Goal: Information Seeking & Learning: Learn about a topic

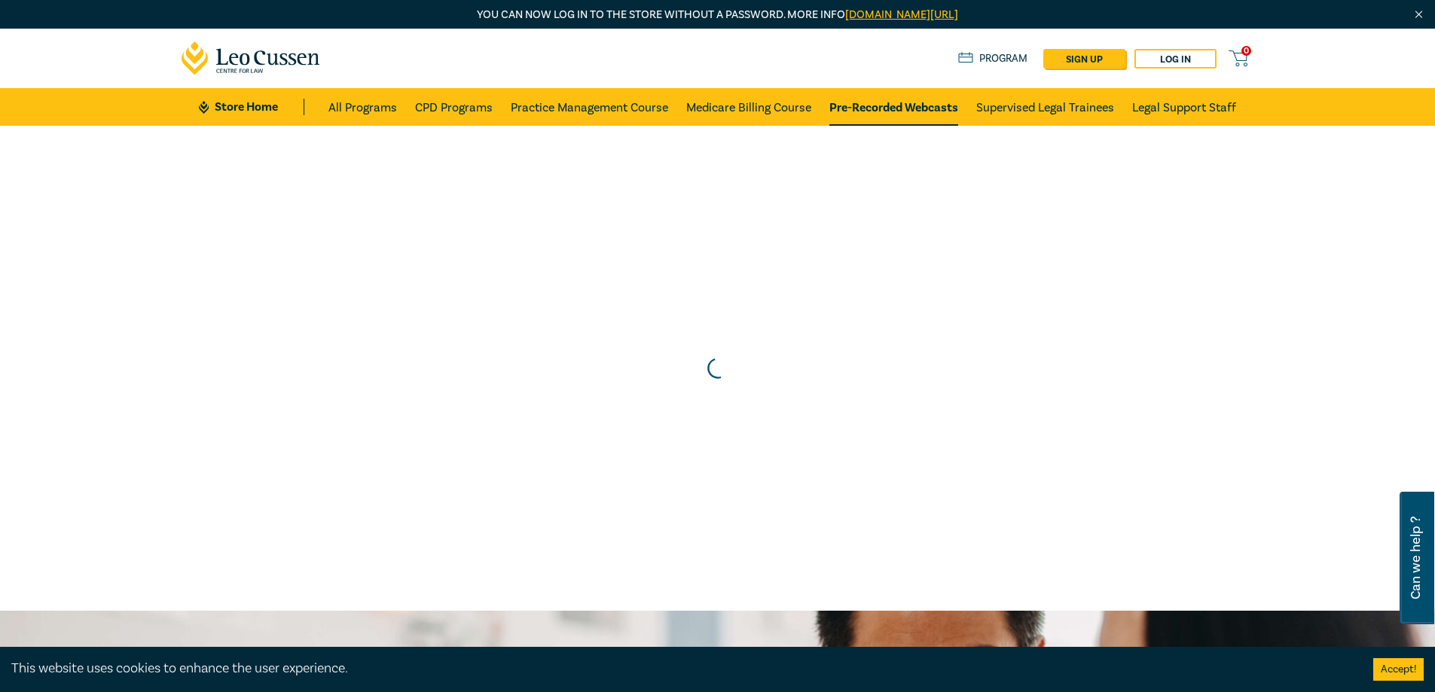
click at [859, 103] on link "Pre-Recorded Webcasts" at bounding box center [893, 107] width 129 height 38
click at [1184, 57] on link "Log in" at bounding box center [1176, 59] width 82 height 20
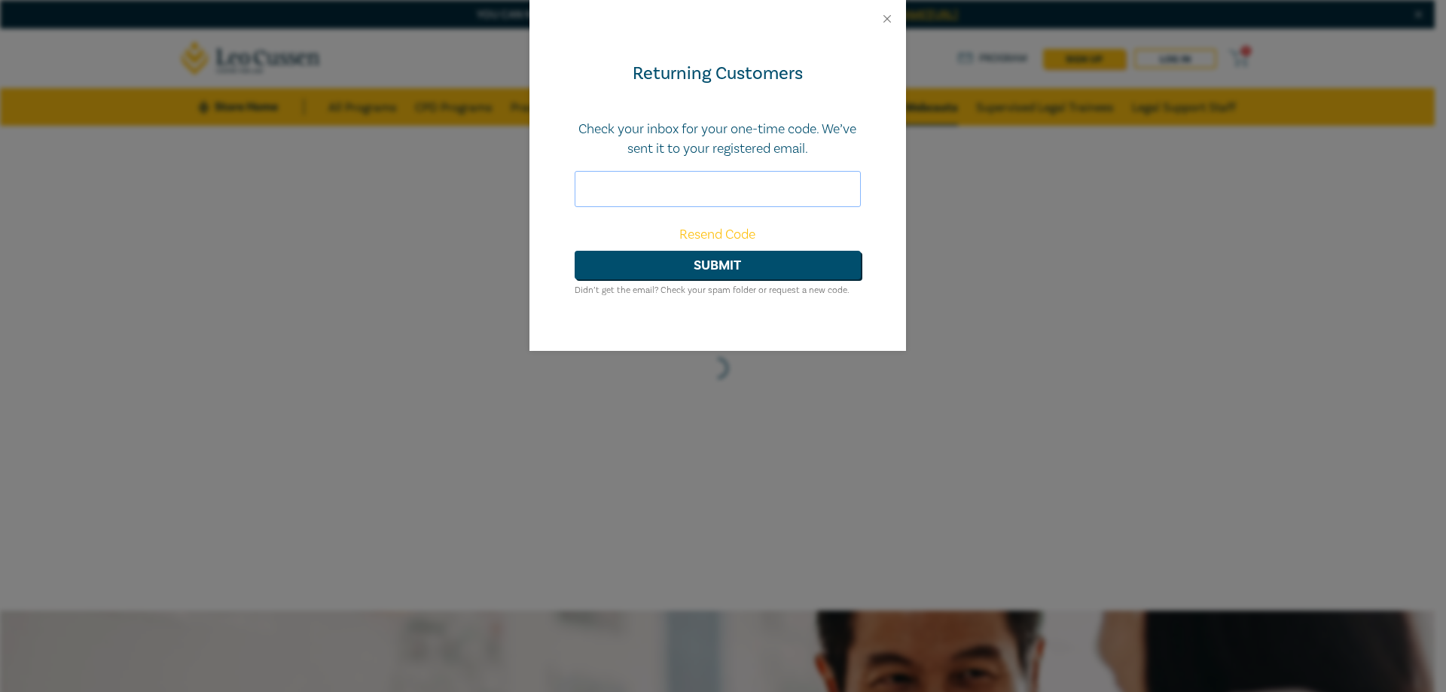
click at [645, 200] on input "text" at bounding box center [718, 189] width 286 height 36
click at [887, 15] on button "Close" at bounding box center [888, 19] width 14 height 14
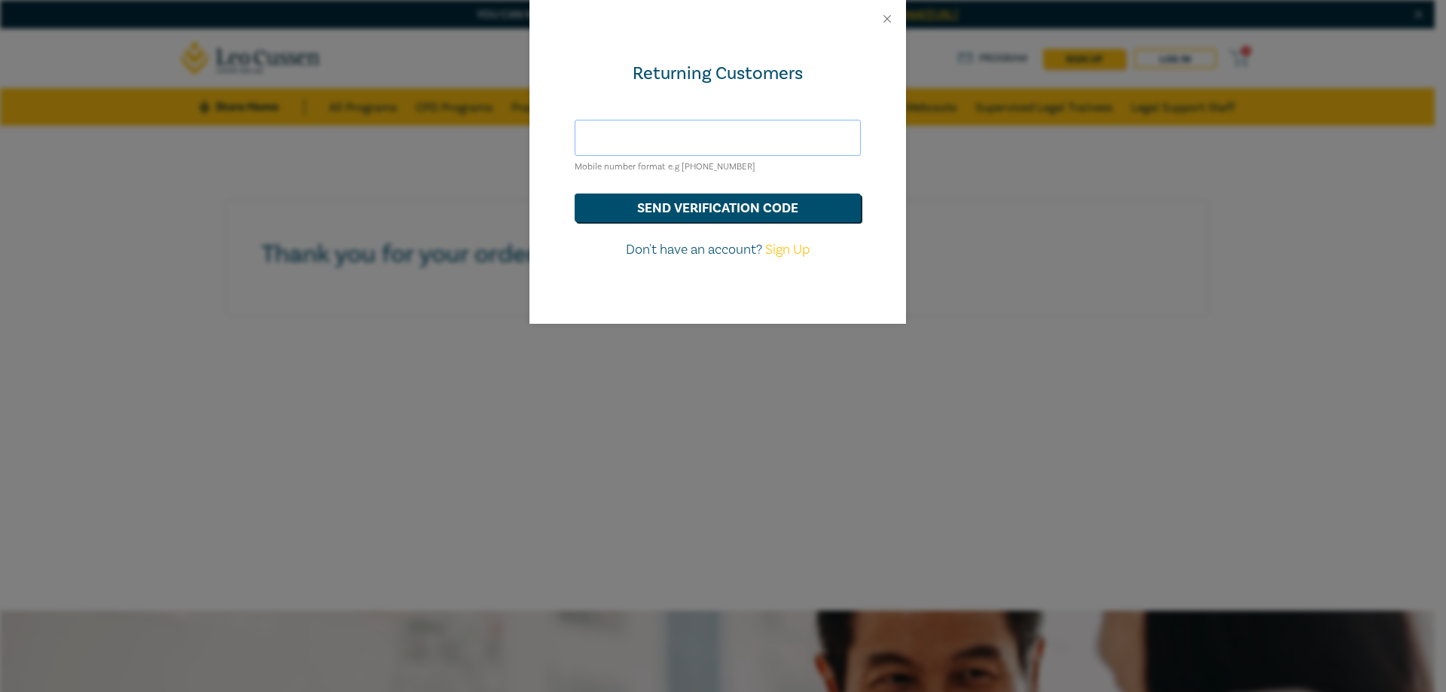
click at [634, 142] on input "text" at bounding box center [718, 138] width 286 height 36
click at [545, 249] on div "Returning Customers Mobile number format e.g [PHONE_NUMBER] send verification c…" at bounding box center [718, 181] width 377 height 286
click at [600, 132] on input "text" at bounding box center [718, 138] width 286 height 36
type input "[PHONE_NUMBER]"
click at [706, 198] on button "send verification code" at bounding box center [718, 208] width 286 height 29
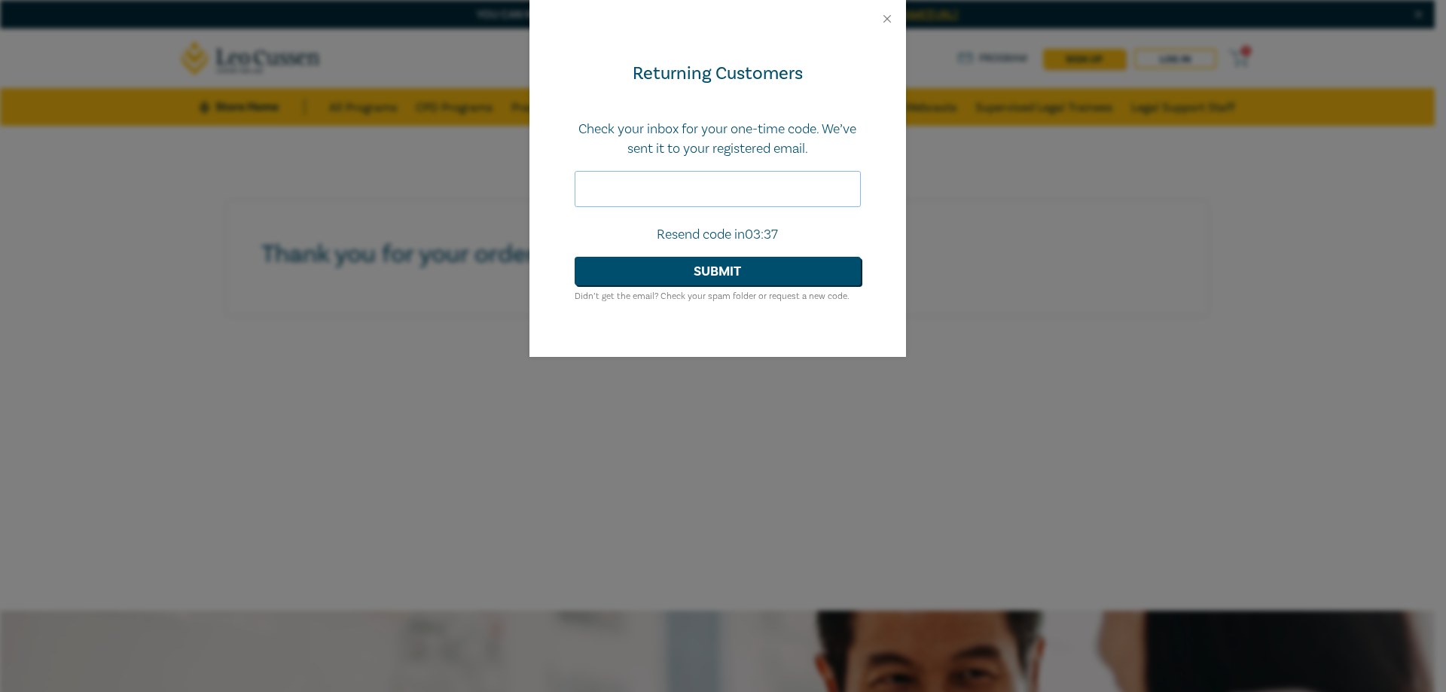
click at [617, 185] on input "text" at bounding box center [718, 189] width 286 height 36
type input "662478"
click at [707, 276] on button "Submit" at bounding box center [718, 271] width 286 height 29
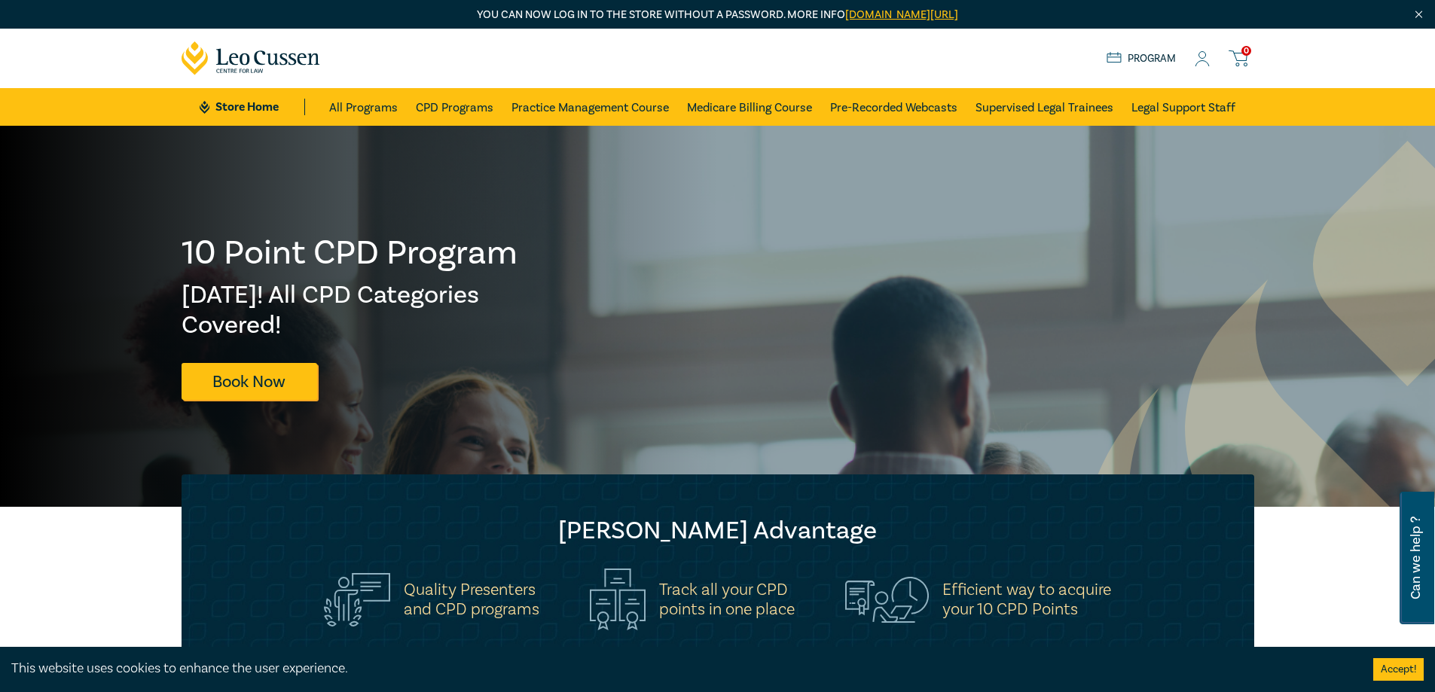
click at [1200, 60] on icon at bounding box center [1202, 59] width 15 height 16
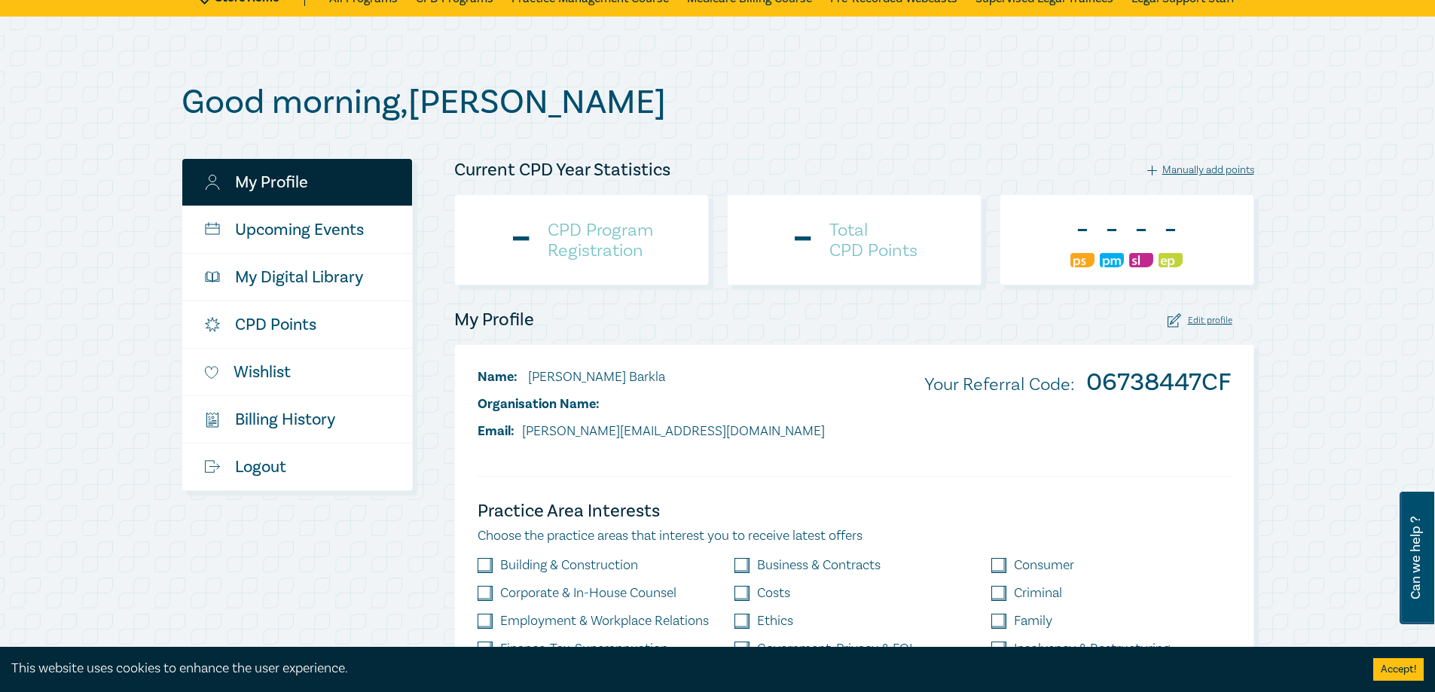
scroll to position [75, 0]
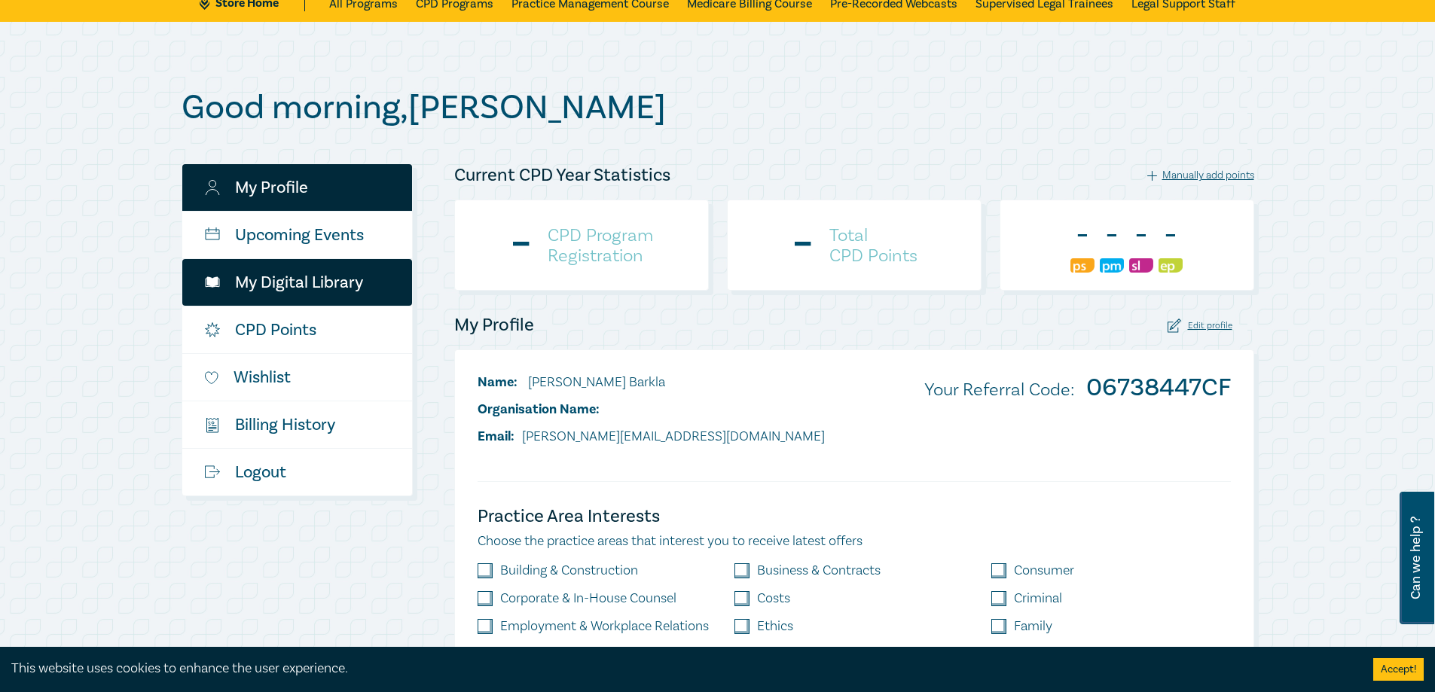
click at [289, 280] on link "My Digital Library" at bounding box center [297, 282] width 230 height 47
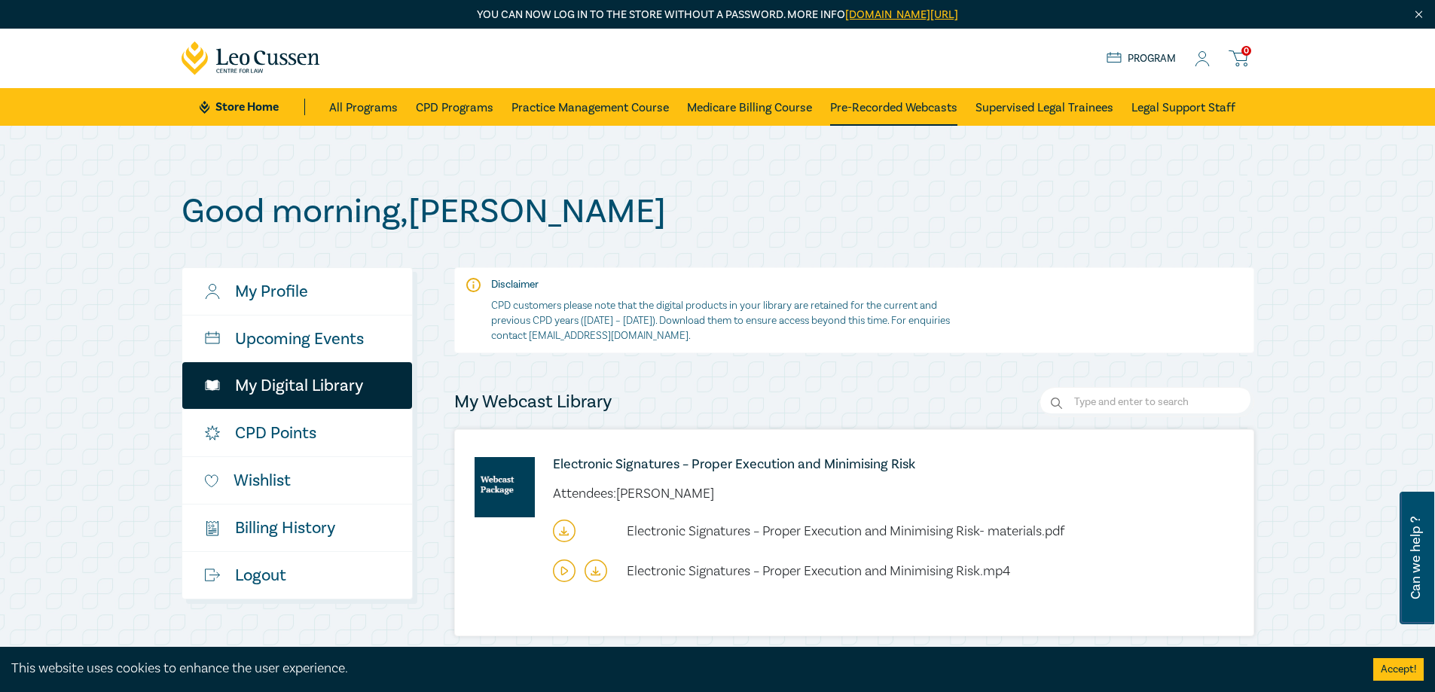
click at [882, 105] on link "Pre-Recorded Webcasts" at bounding box center [893, 107] width 127 height 38
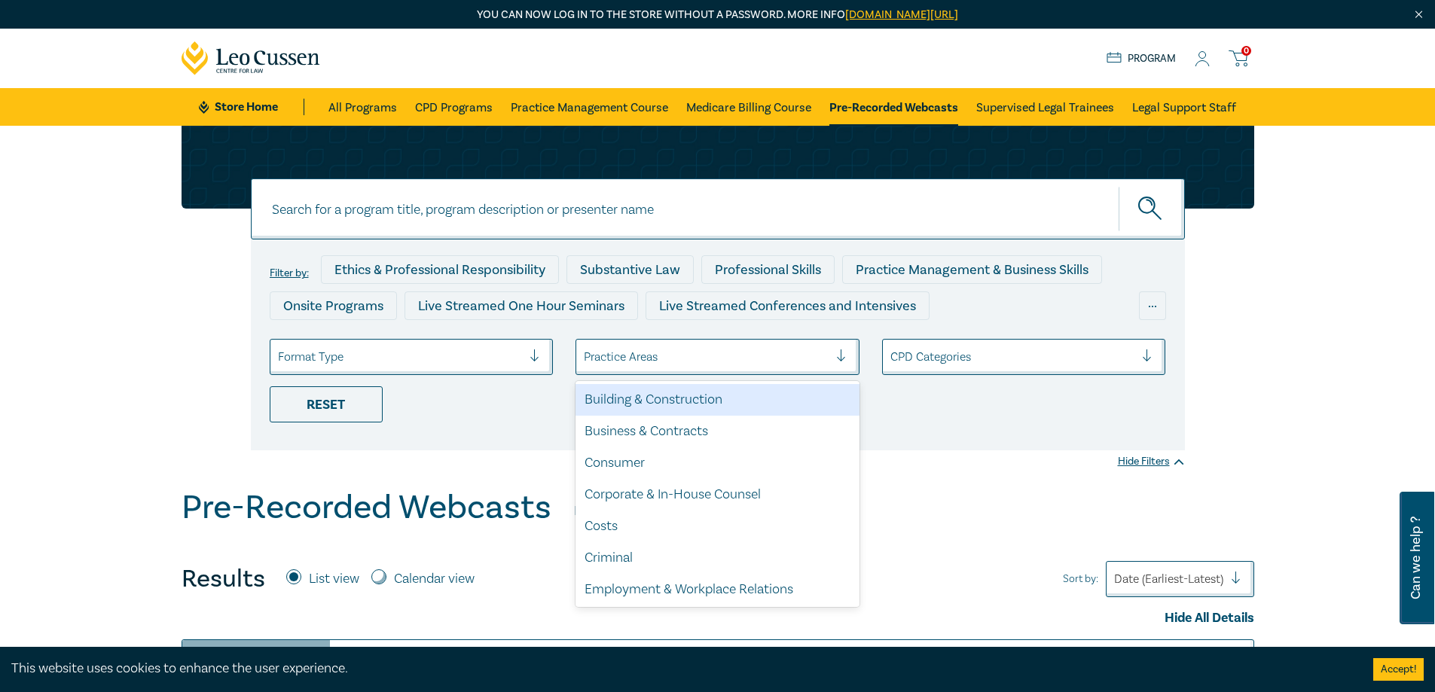
click at [670, 356] on div at bounding box center [706, 357] width 245 height 20
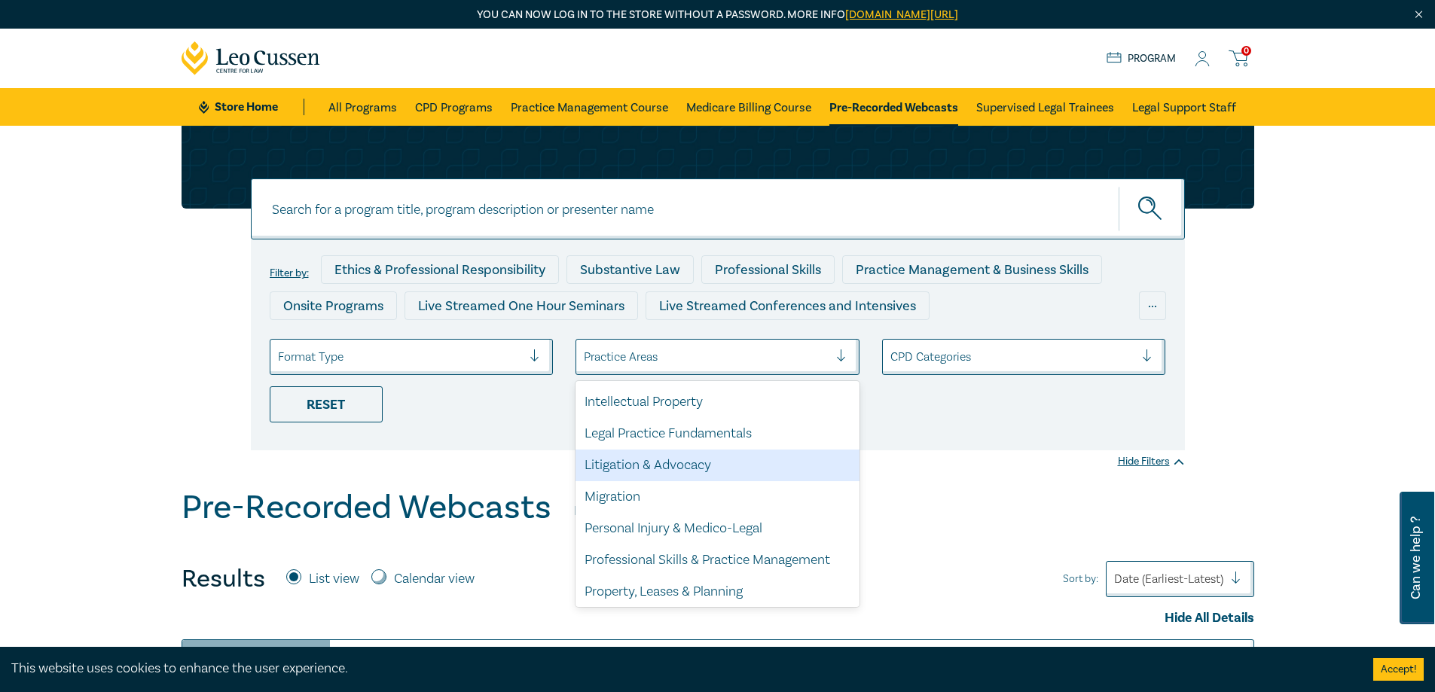
scroll to position [443, 0]
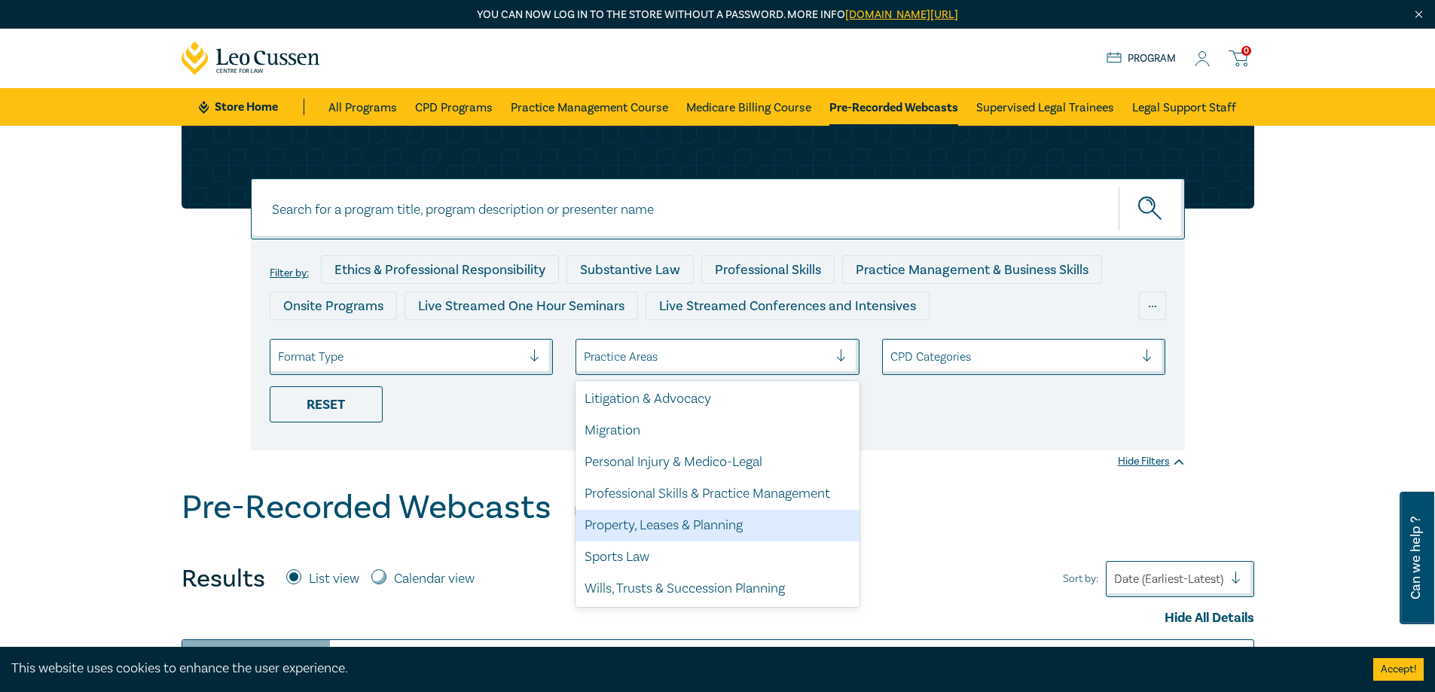
click at [637, 524] on div "Property, Leases & Planning" at bounding box center [718, 526] width 284 height 32
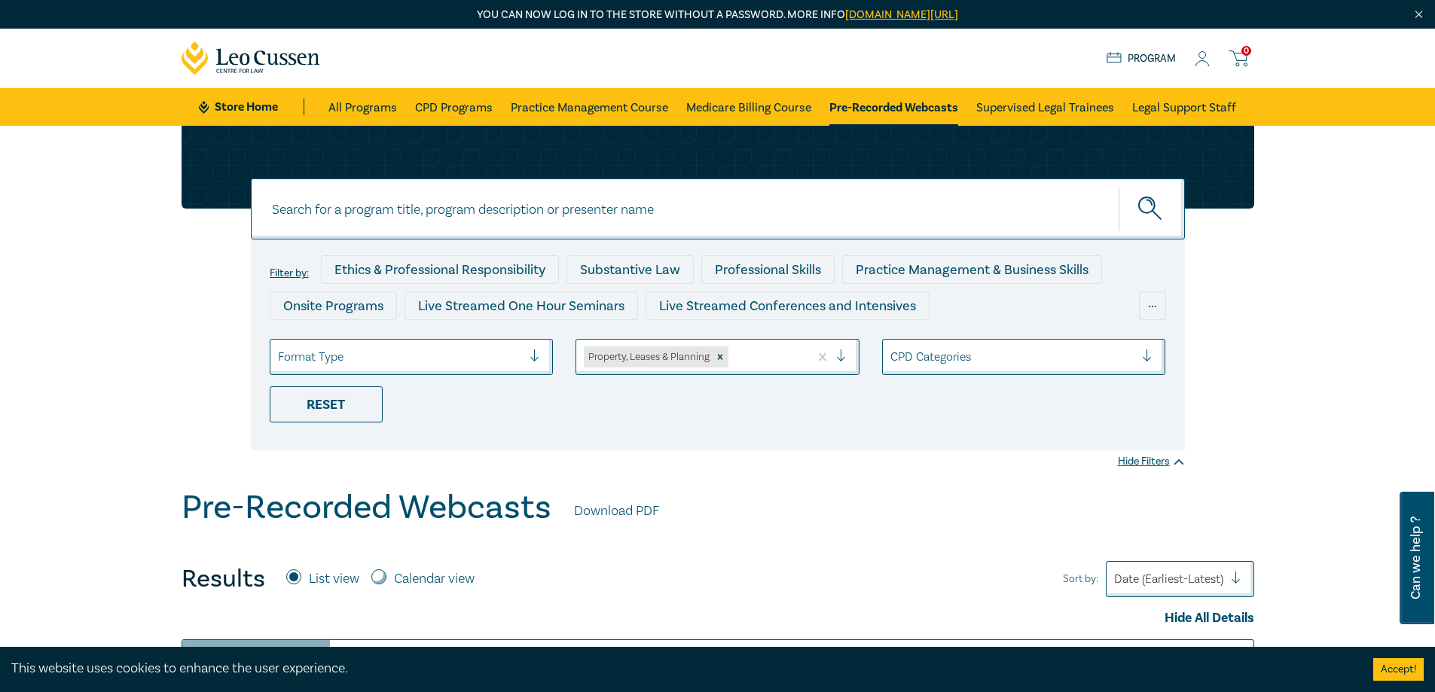
click at [792, 364] on div at bounding box center [767, 357] width 70 height 20
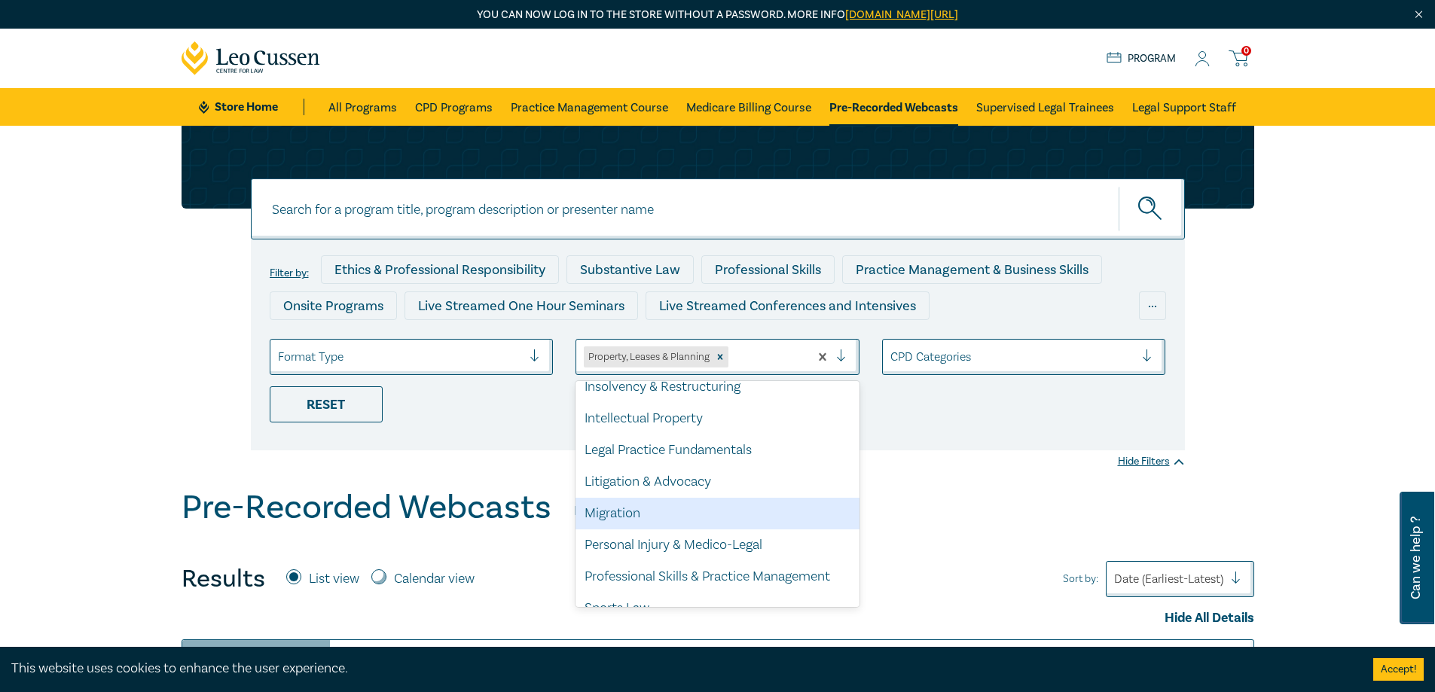
scroll to position [336, 0]
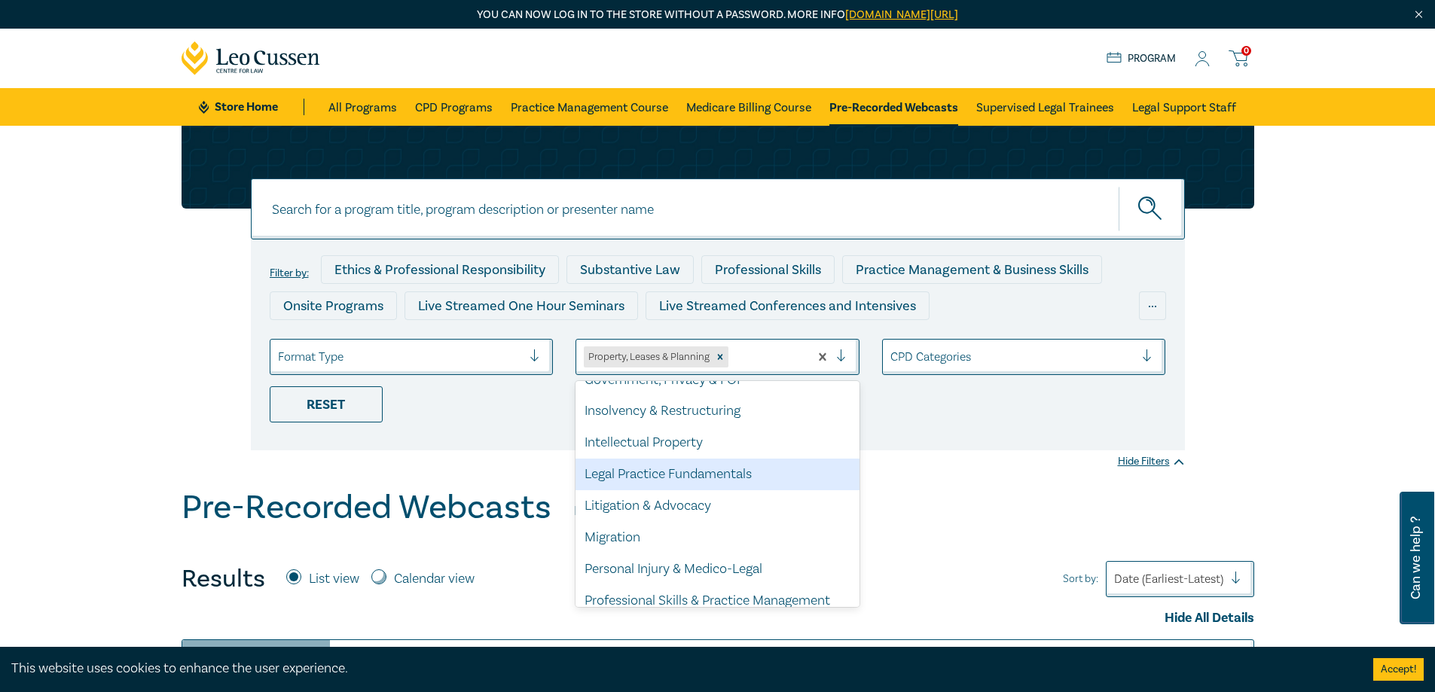
click at [970, 492] on div "Pre-Recorded Webcasts Download PDF" at bounding box center [718, 511] width 1073 height 47
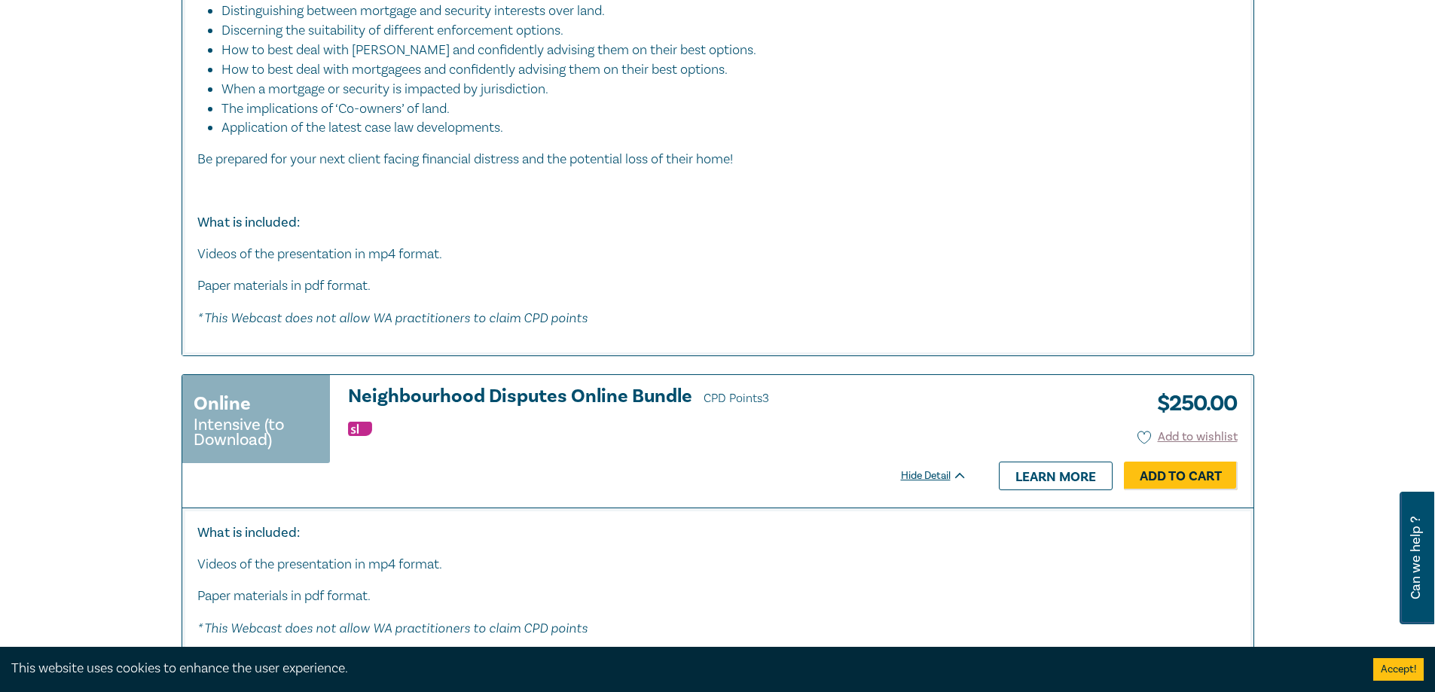
scroll to position [3541, 0]
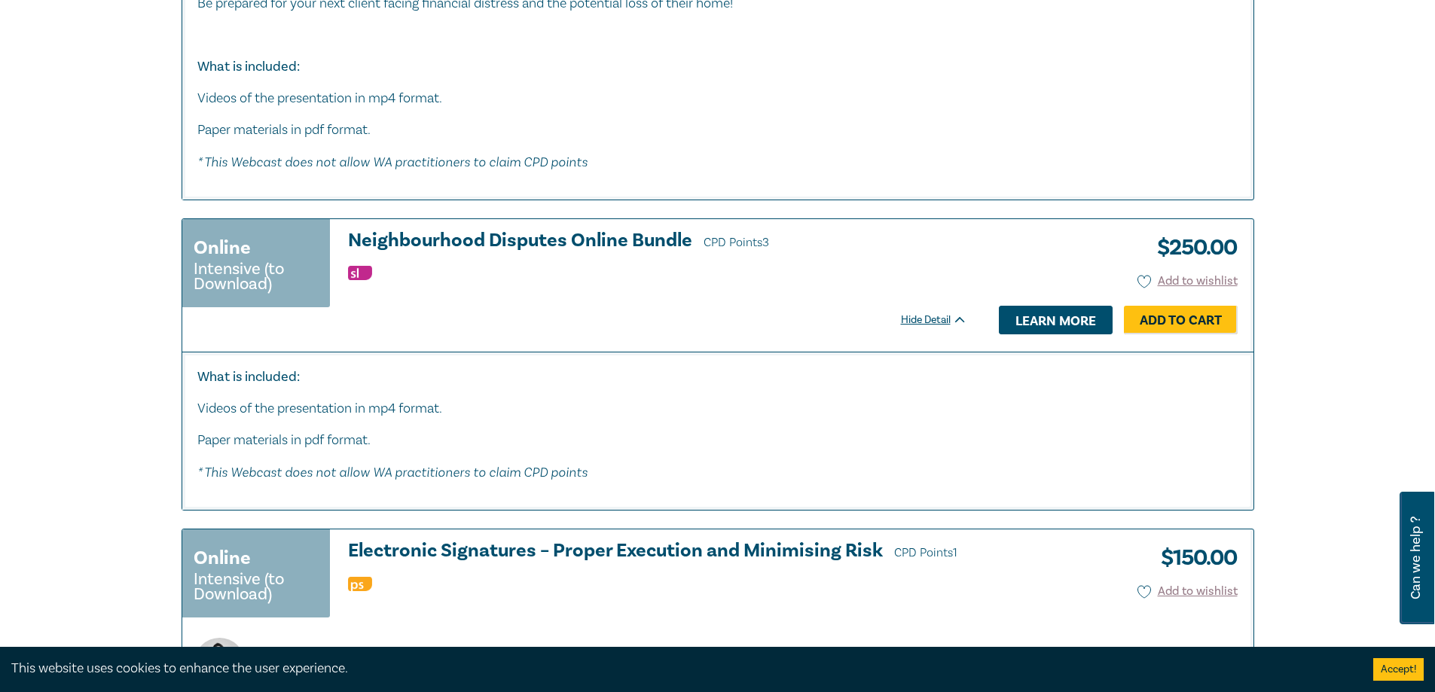
click at [1053, 334] on link "Learn more" at bounding box center [1056, 320] width 114 height 29
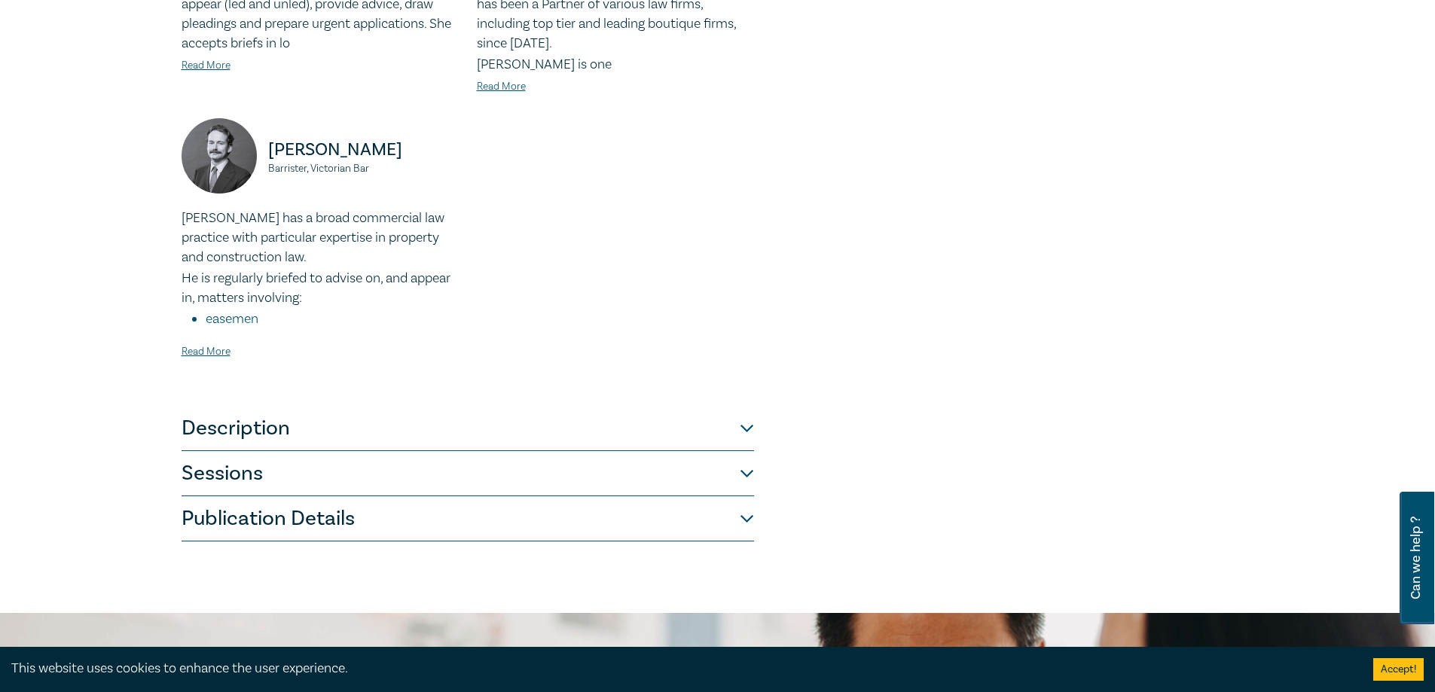
scroll to position [603, 0]
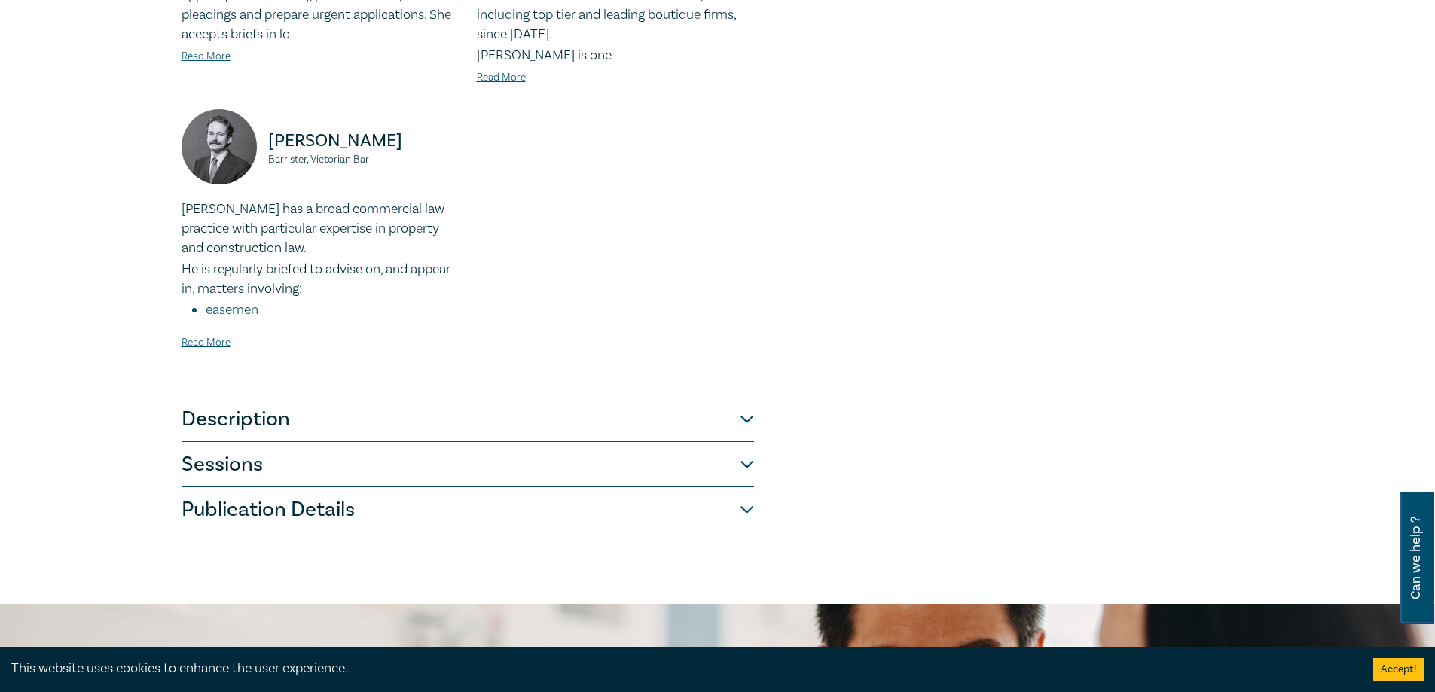
click at [750, 400] on button "Description" at bounding box center [468, 419] width 573 height 45
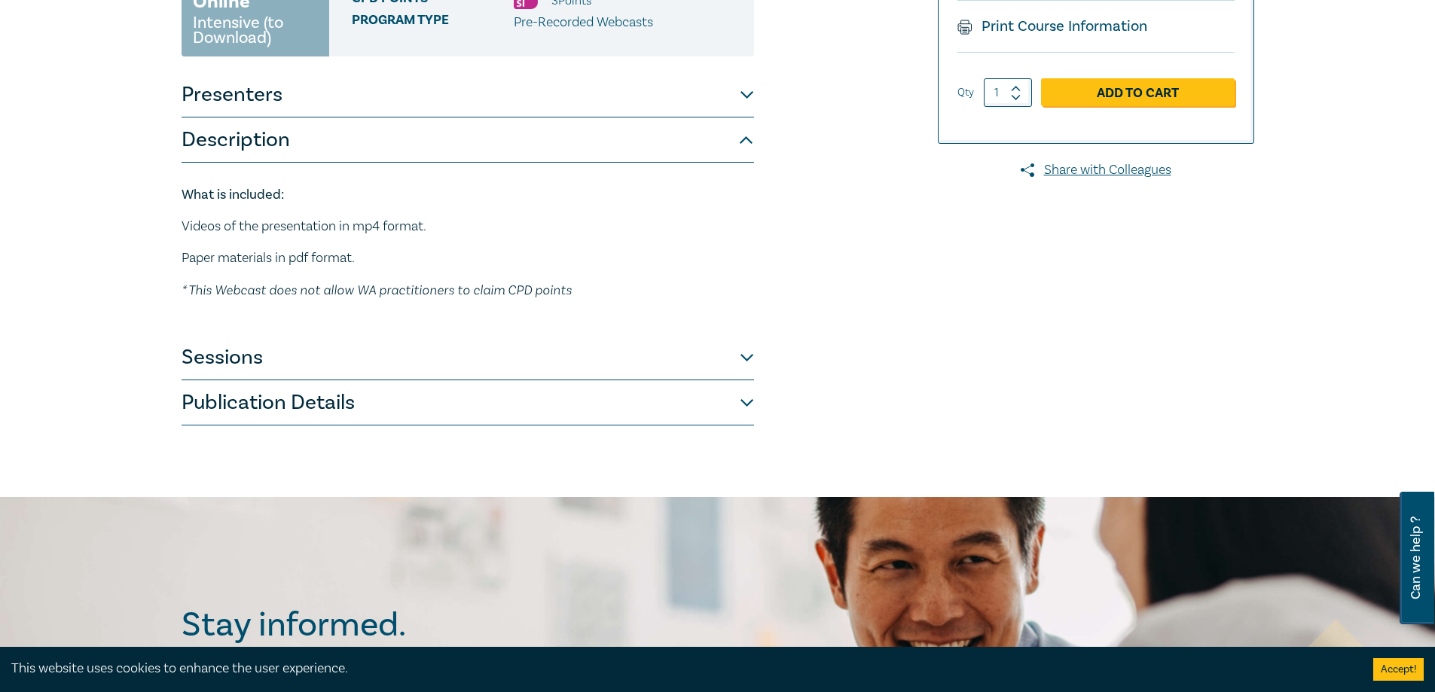
scroll to position [301, 0]
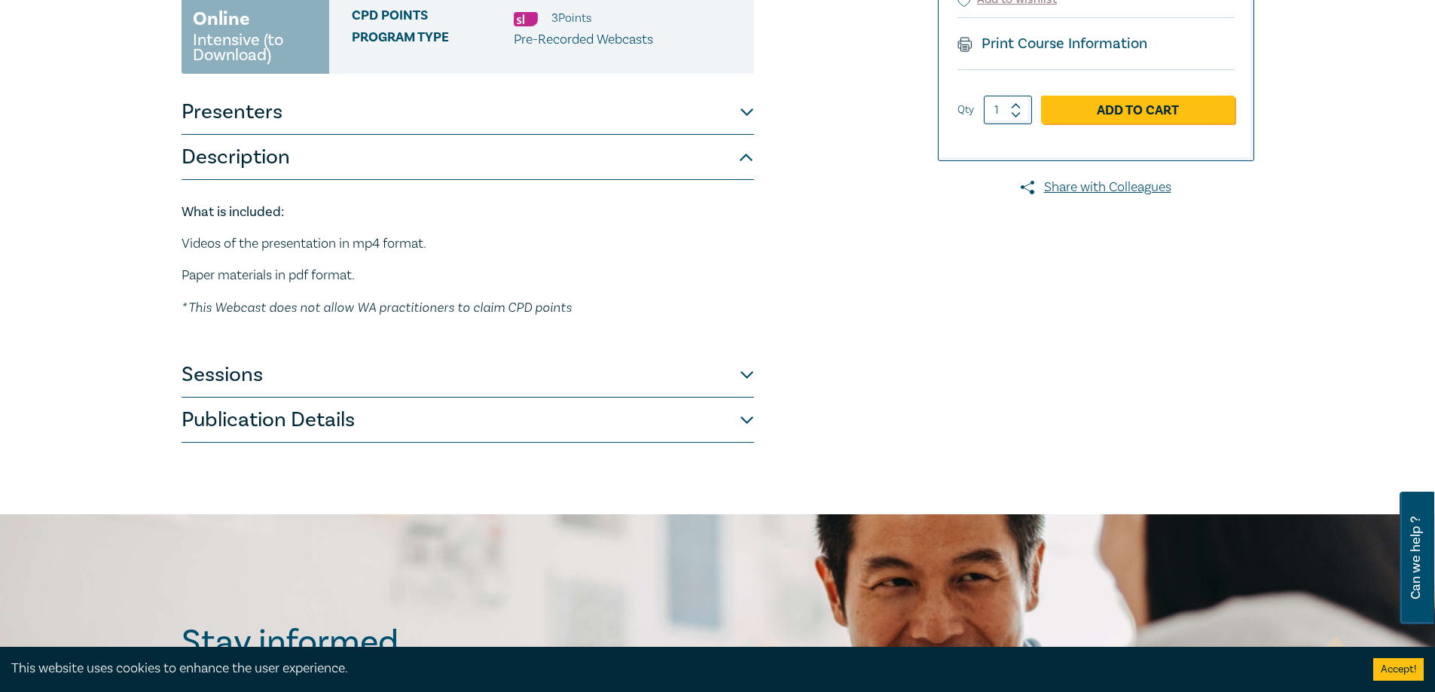
click at [748, 380] on button "Sessions" at bounding box center [468, 375] width 573 height 45
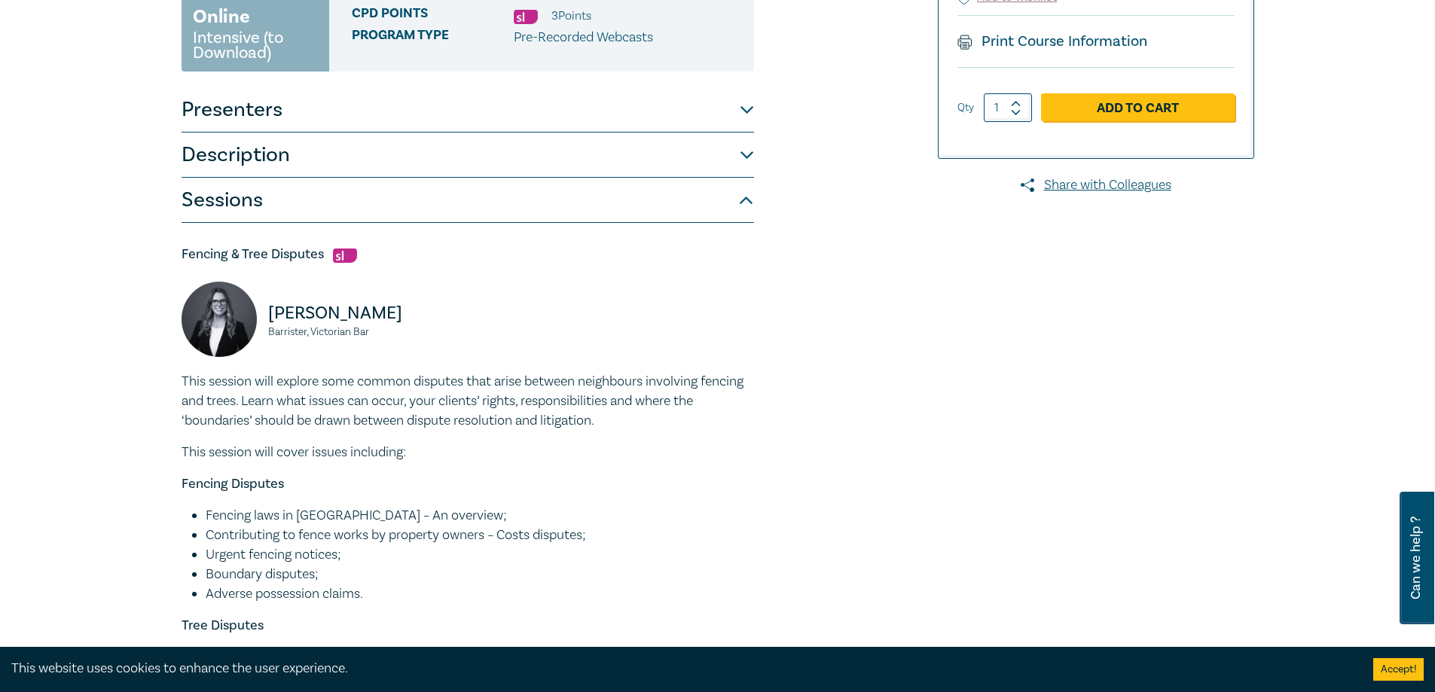
scroll to position [151, 0]
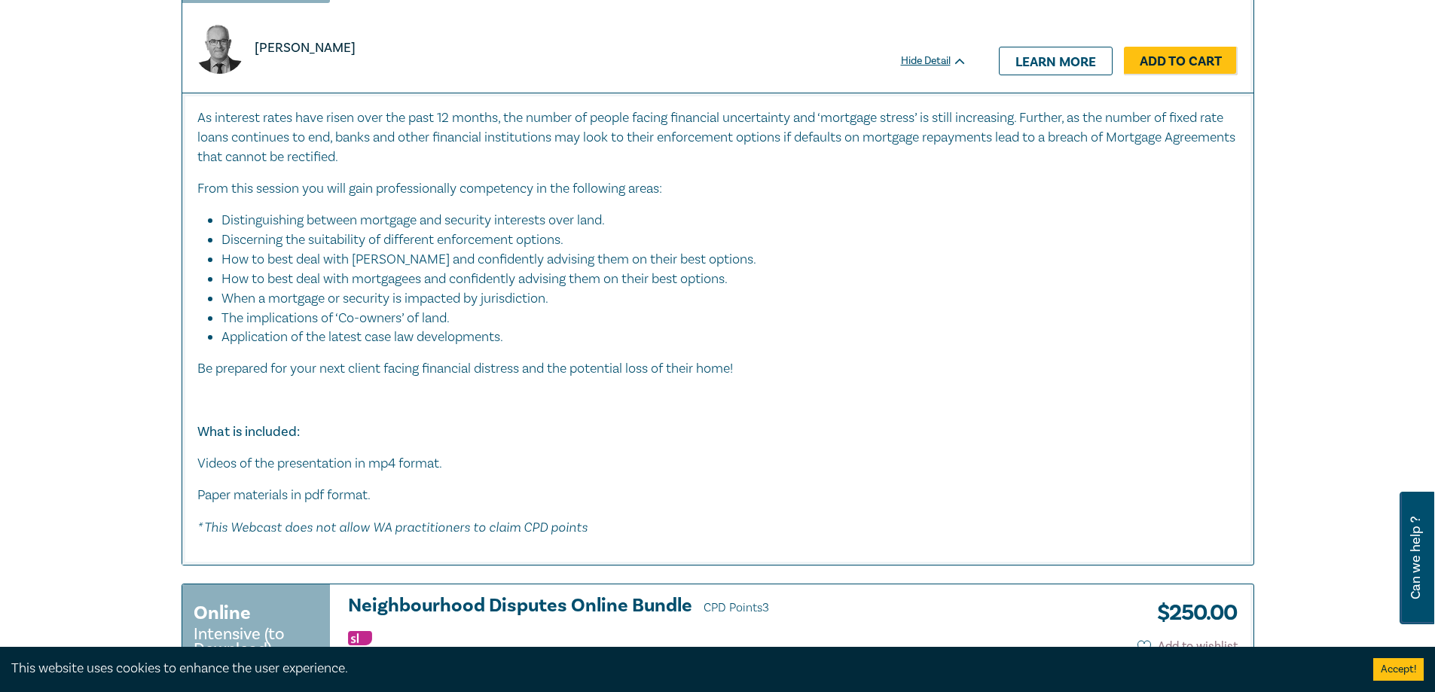
scroll to position [3089, 0]
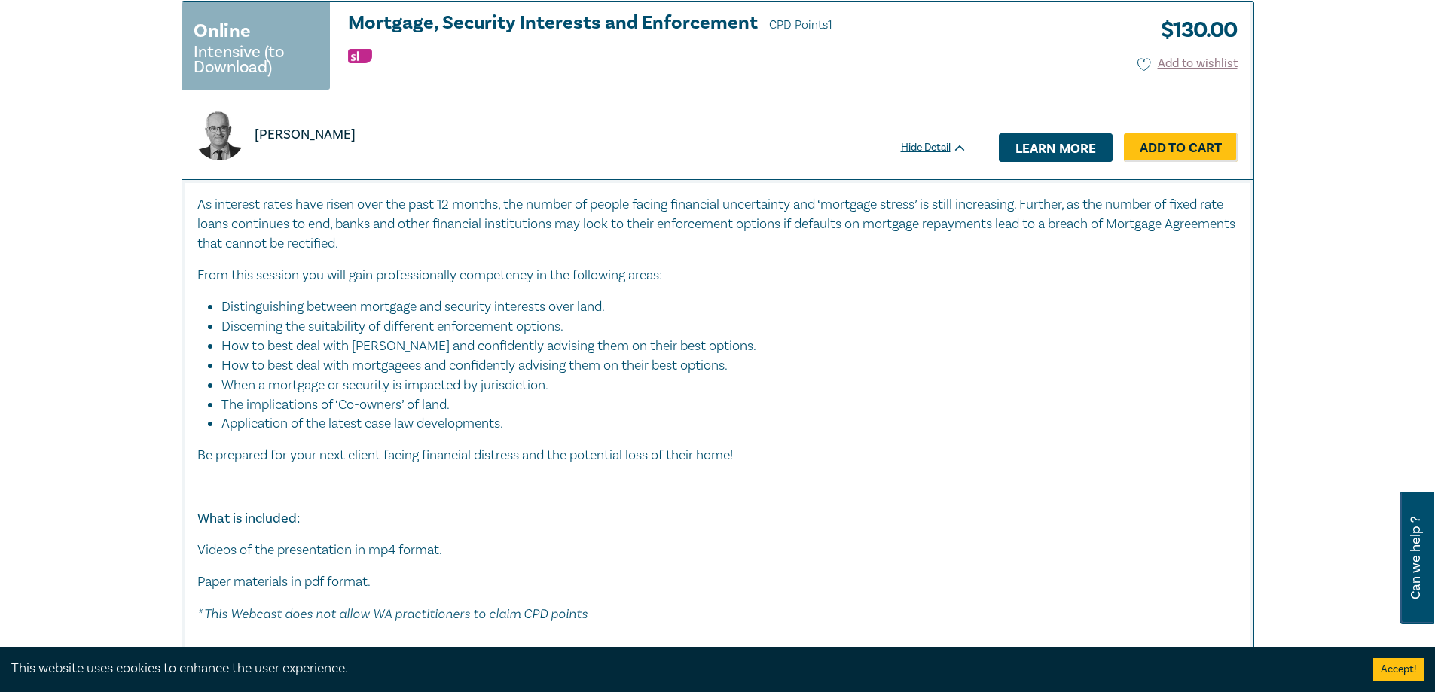
click at [1037, 162] on link "Learn more" at bounding box center [1056, 147] width 114 height 29
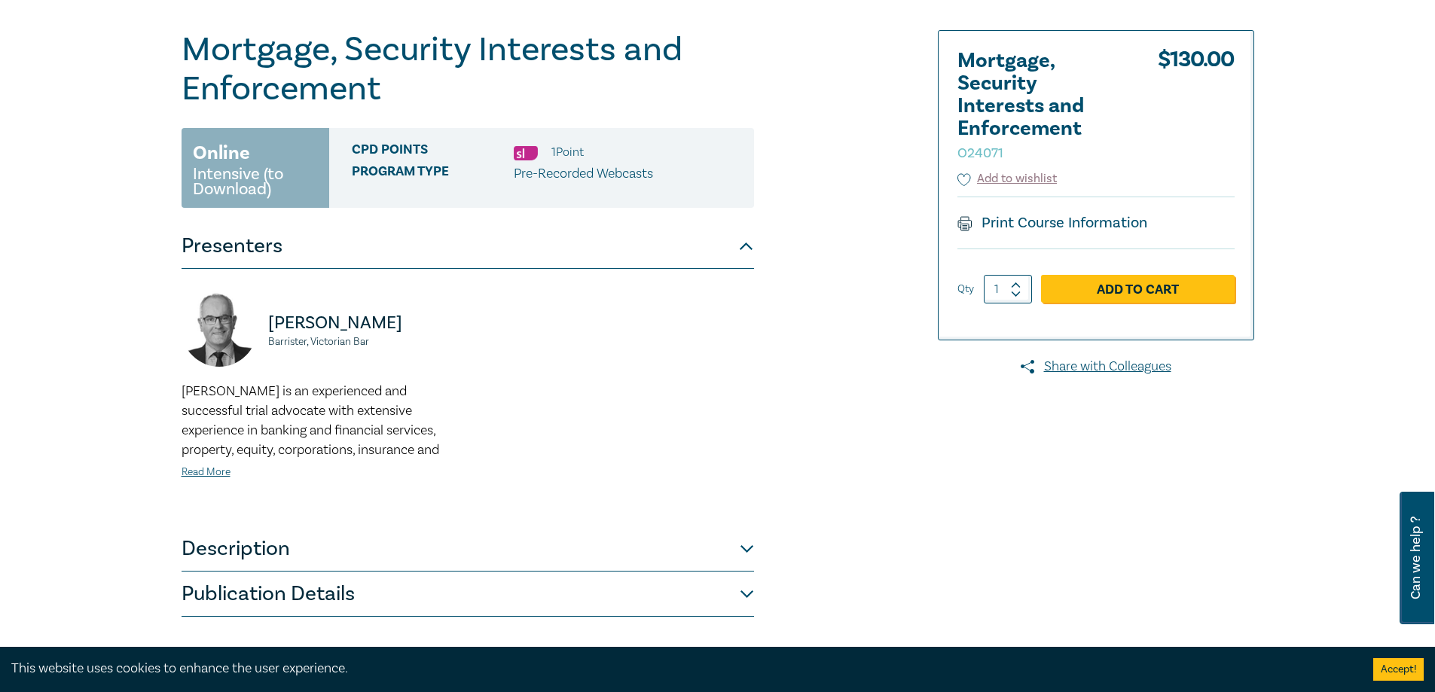
scroll to position [226, 0]
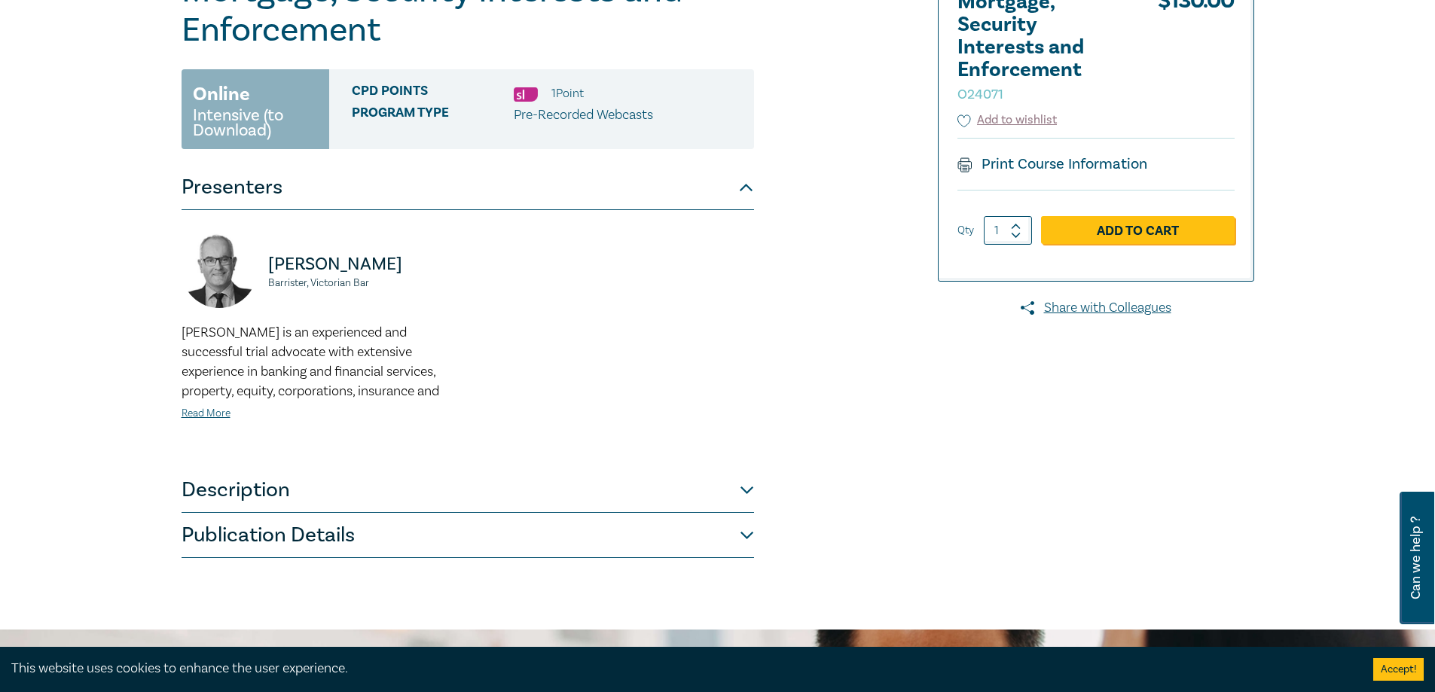
click at [741, 531] on button "Publication Details" at bounding box center [468, 535] width 573 height 45
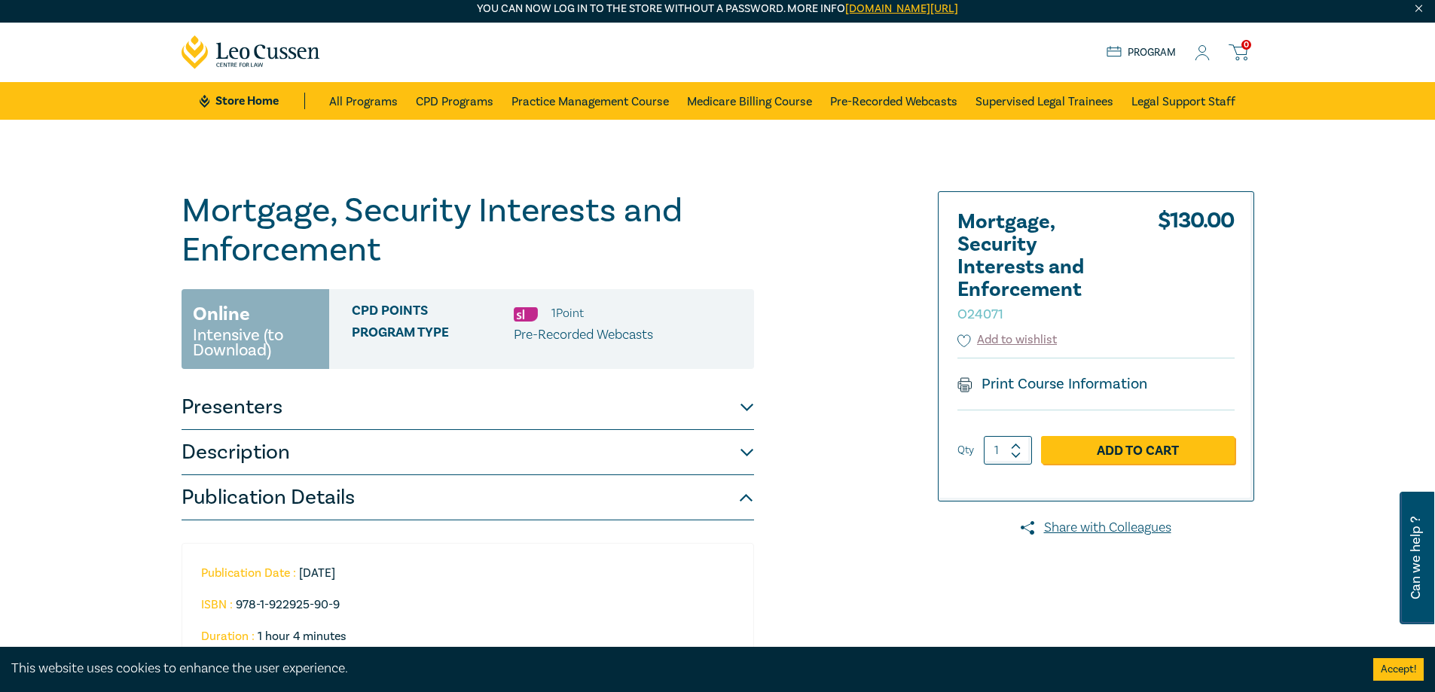
scroll to position [0, 0]
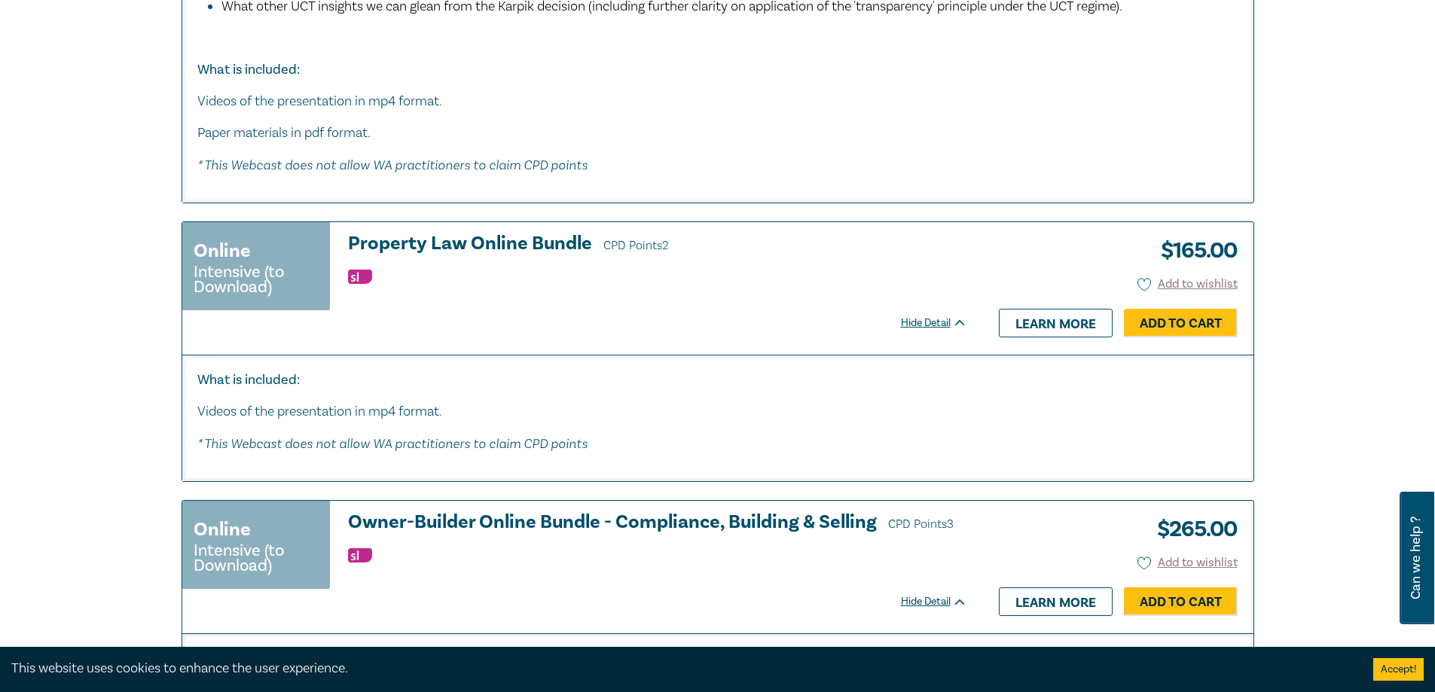
scroll to position [5198, 0]
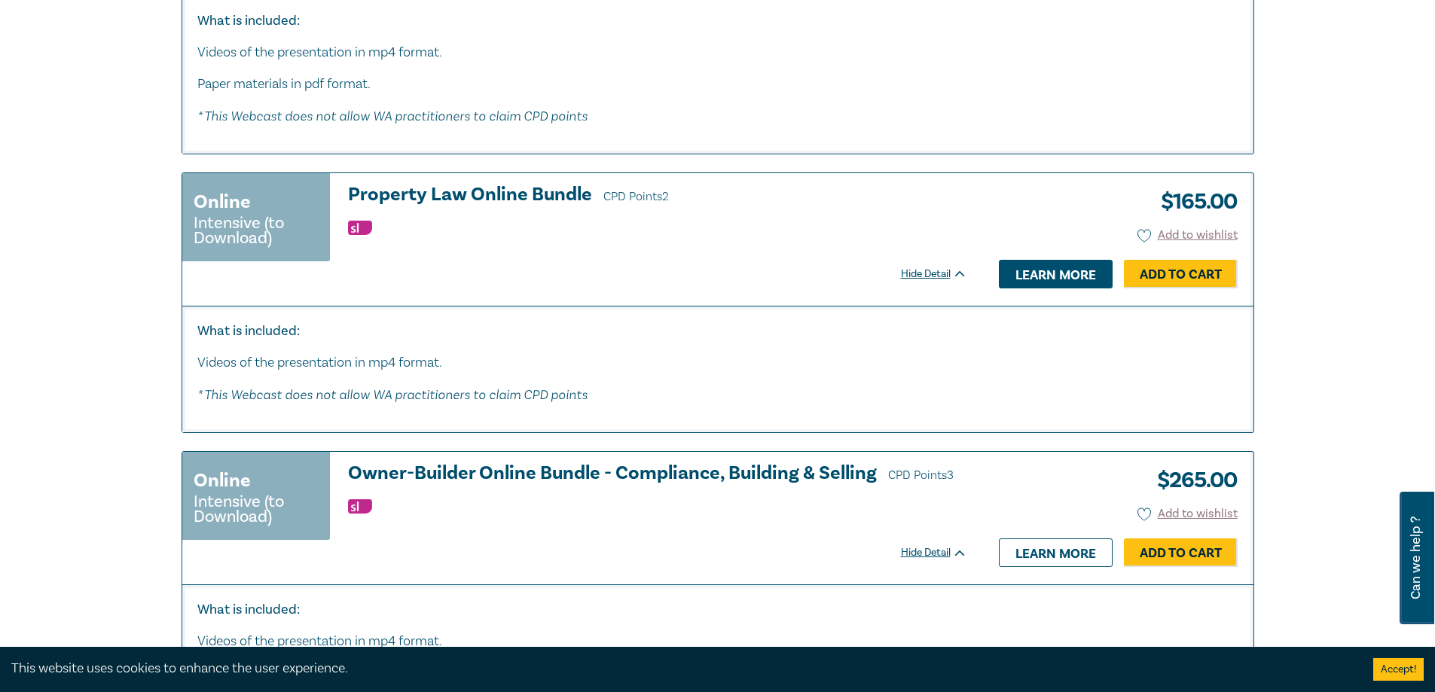
click at [1072, 283] on link "Learn more" at bounding box center [1056, 274] width 114 height 29
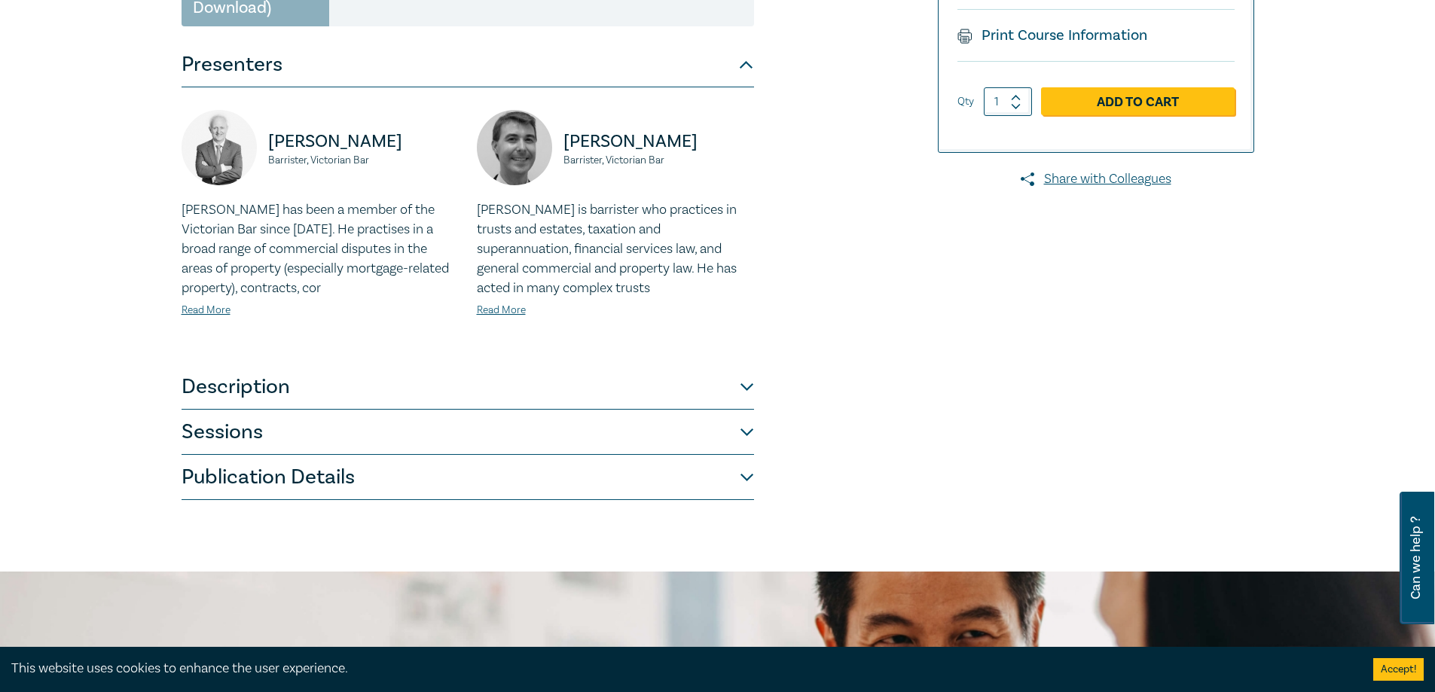
scroll to position [377, 0]
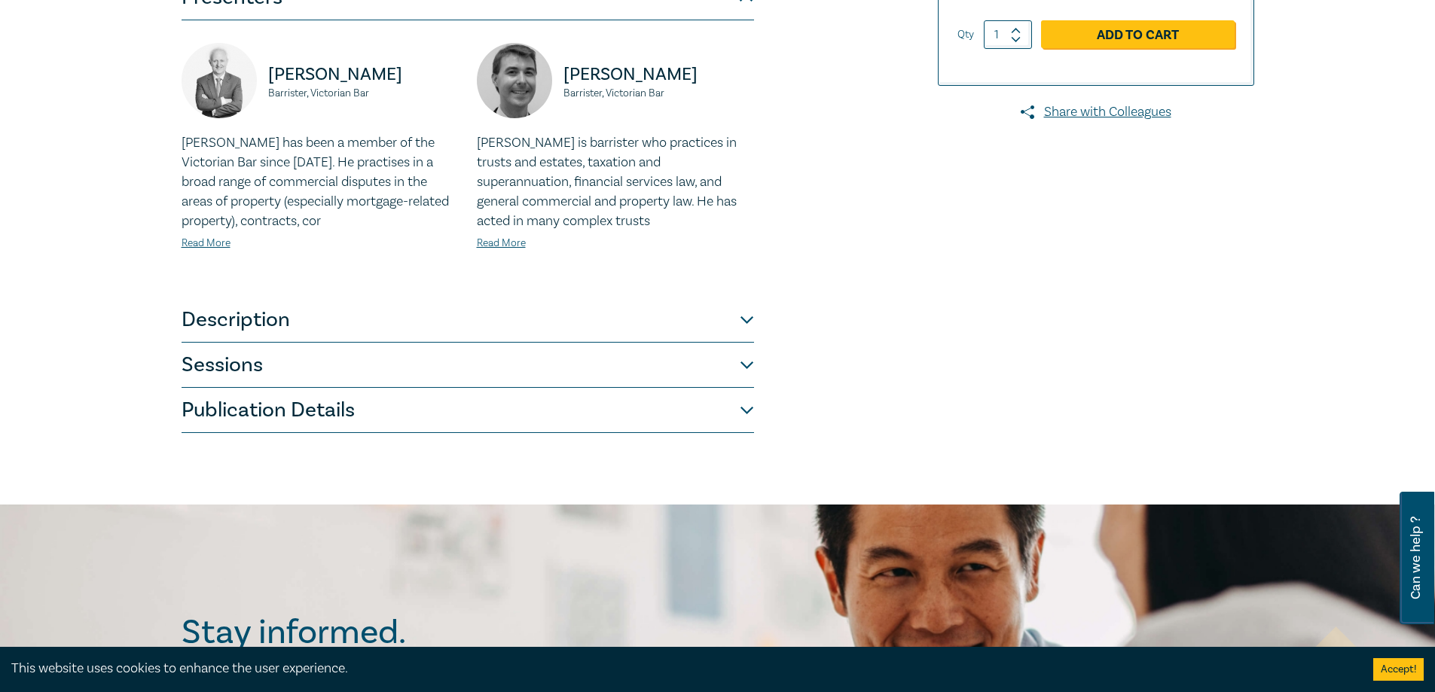
click at [741, 323] on button "Description" at bounding box center [468, 320] width 573 height 45
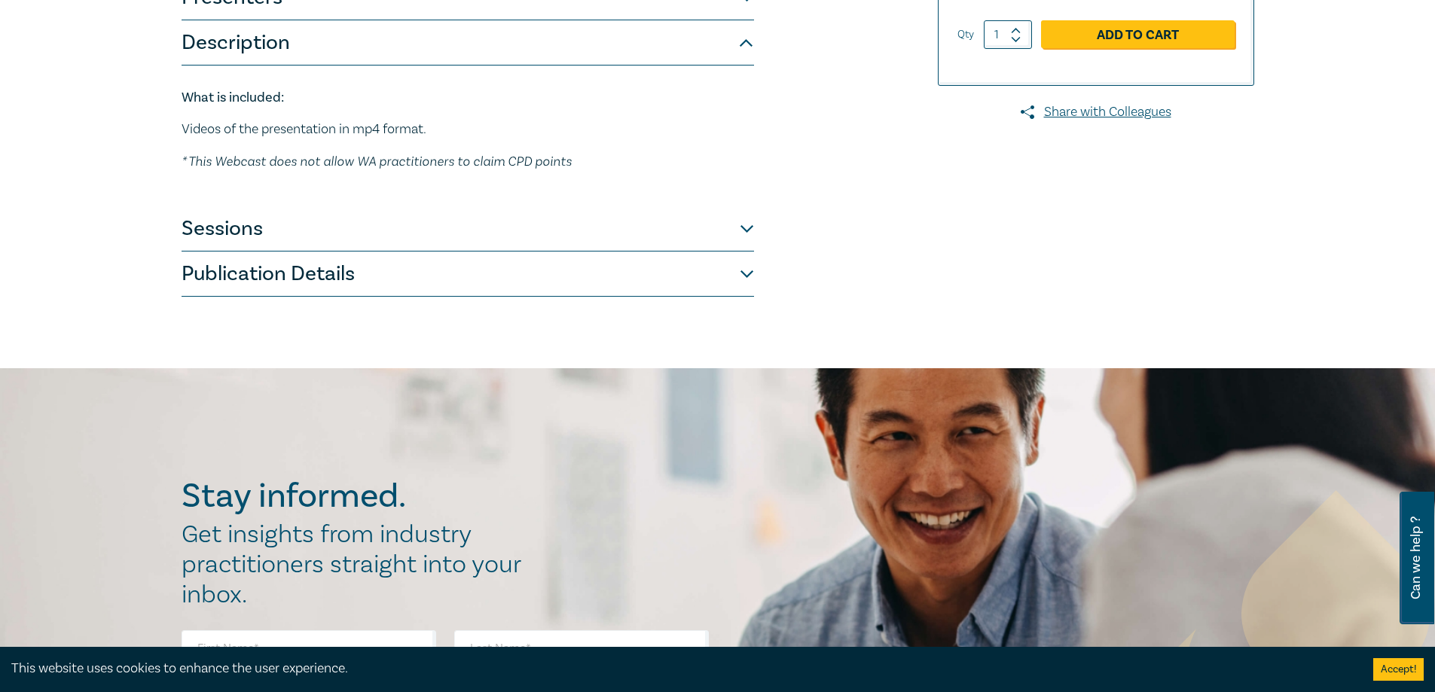
click at [743, 226] on button "Sessions" at bounding box center [468, 228] width 573 height 45
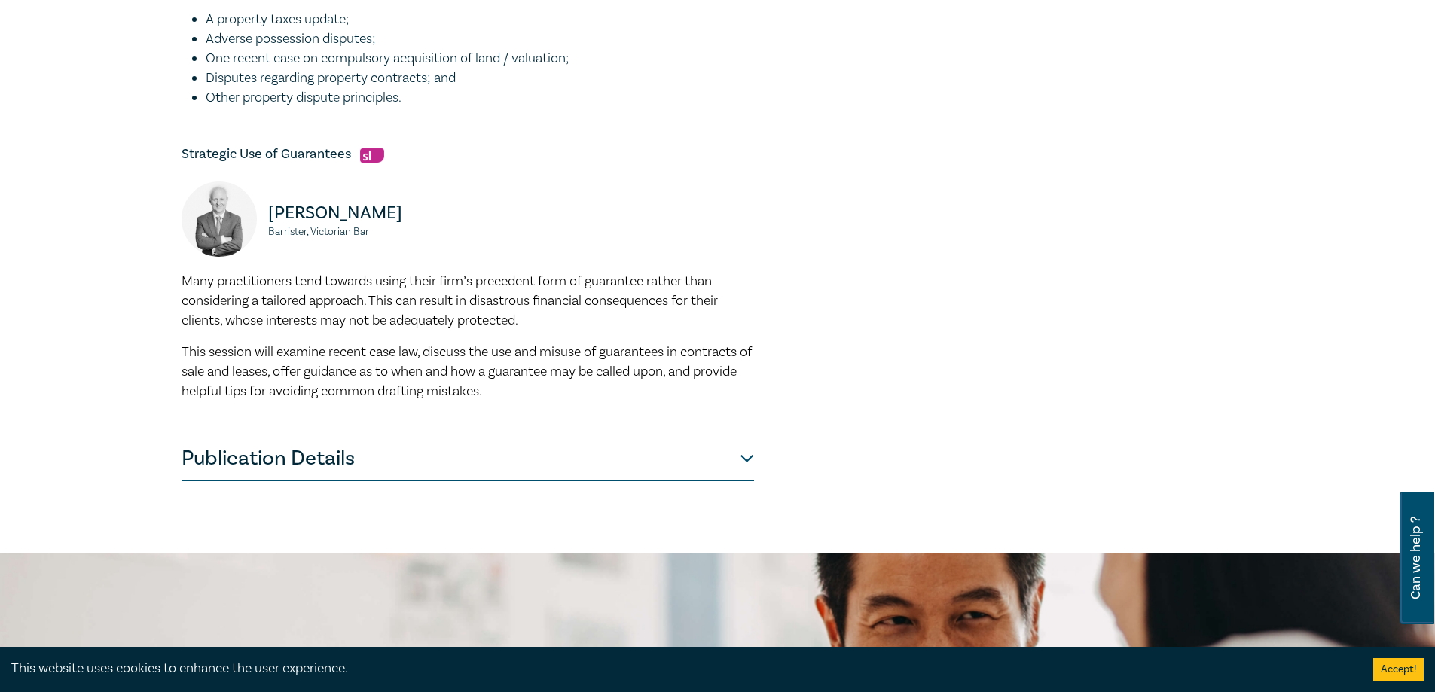
scroll to position [301, 0]
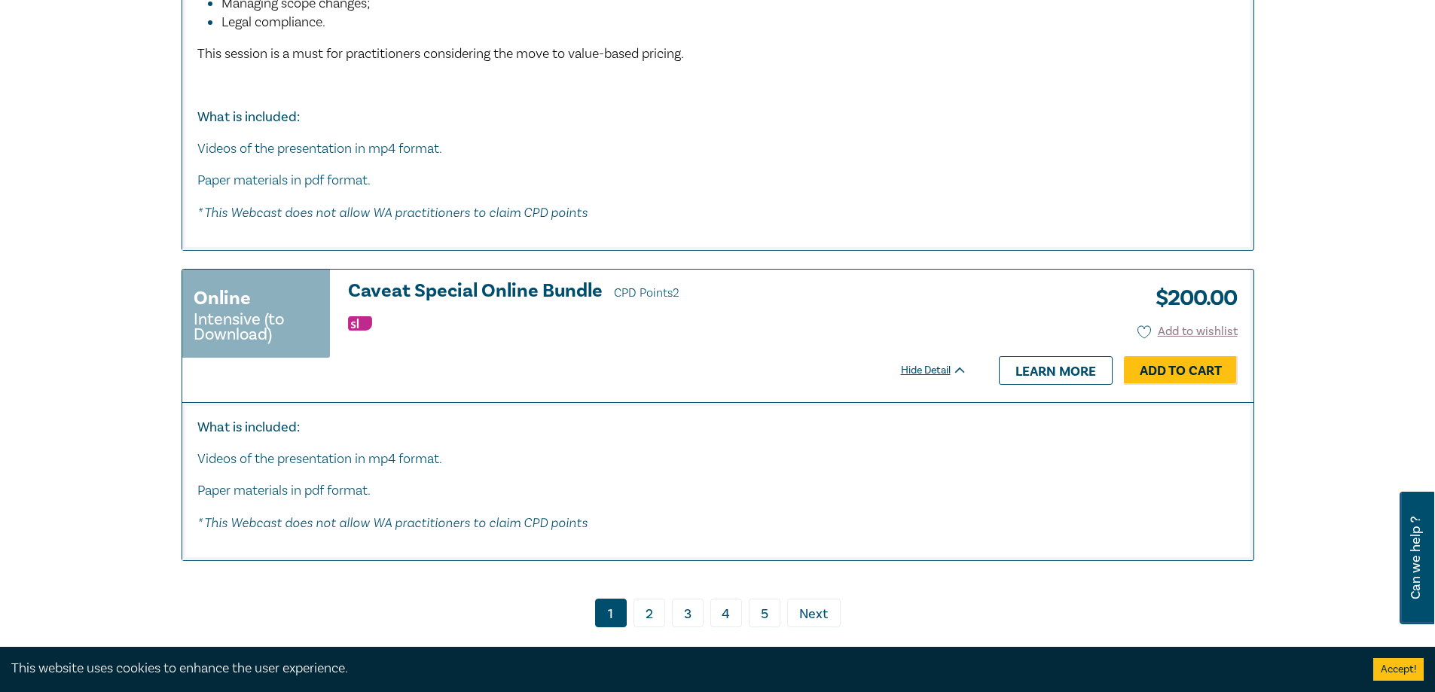
scroll to position [8185, 0]
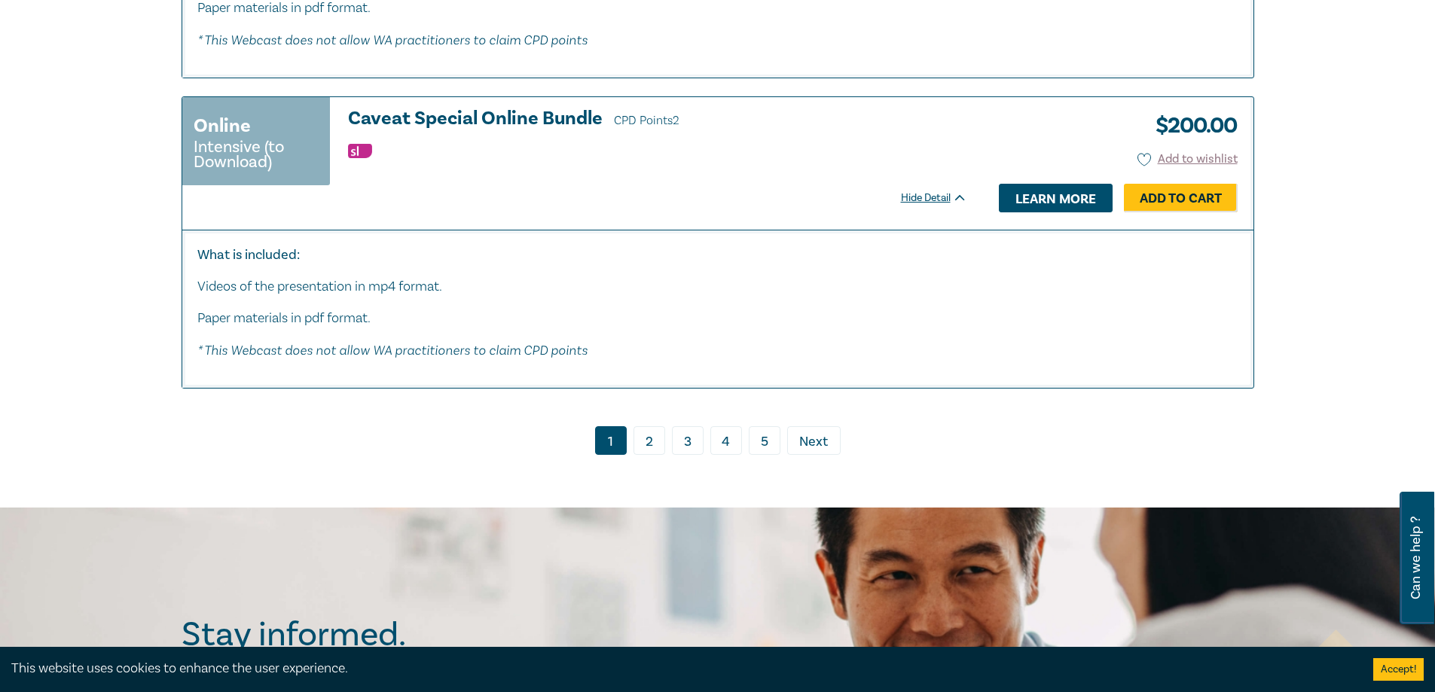
click at [1049, 212] on link "Learn more" at bounding box center [1056, 198] width 114 height 29
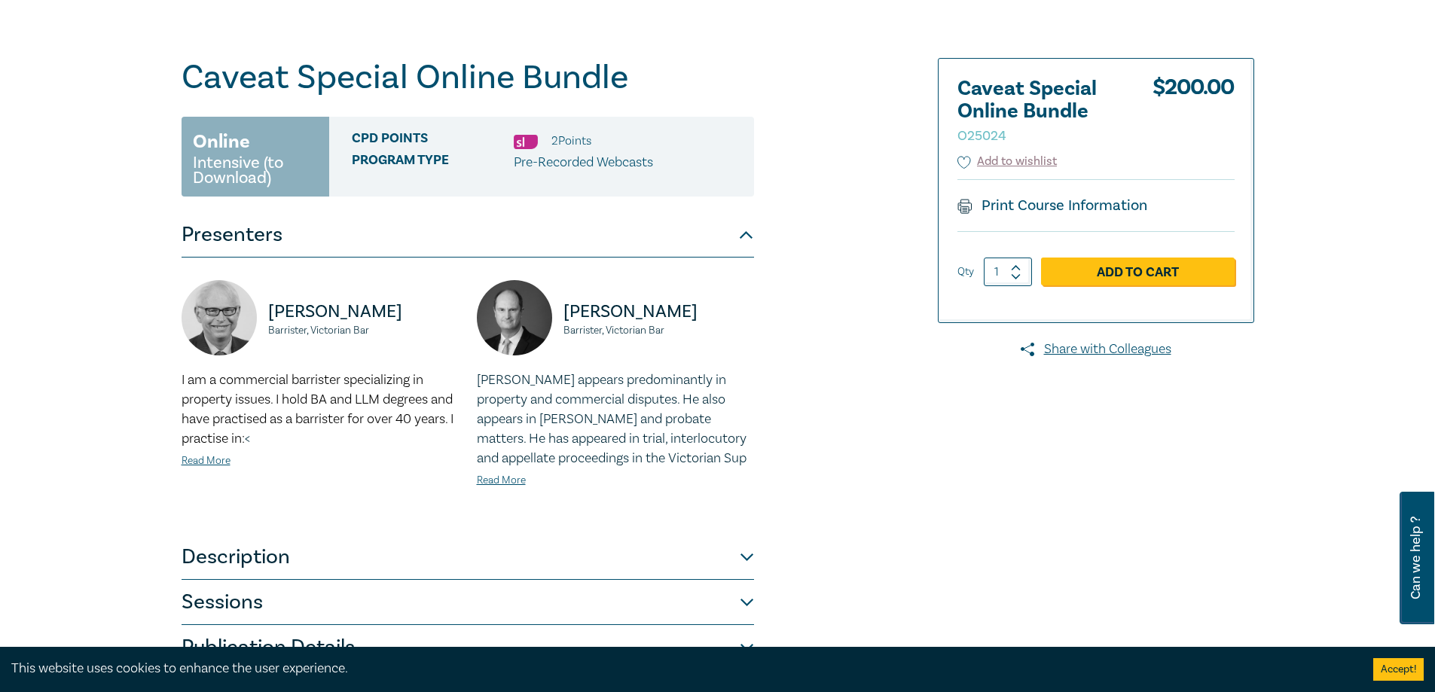
scroll to position [226, 0]
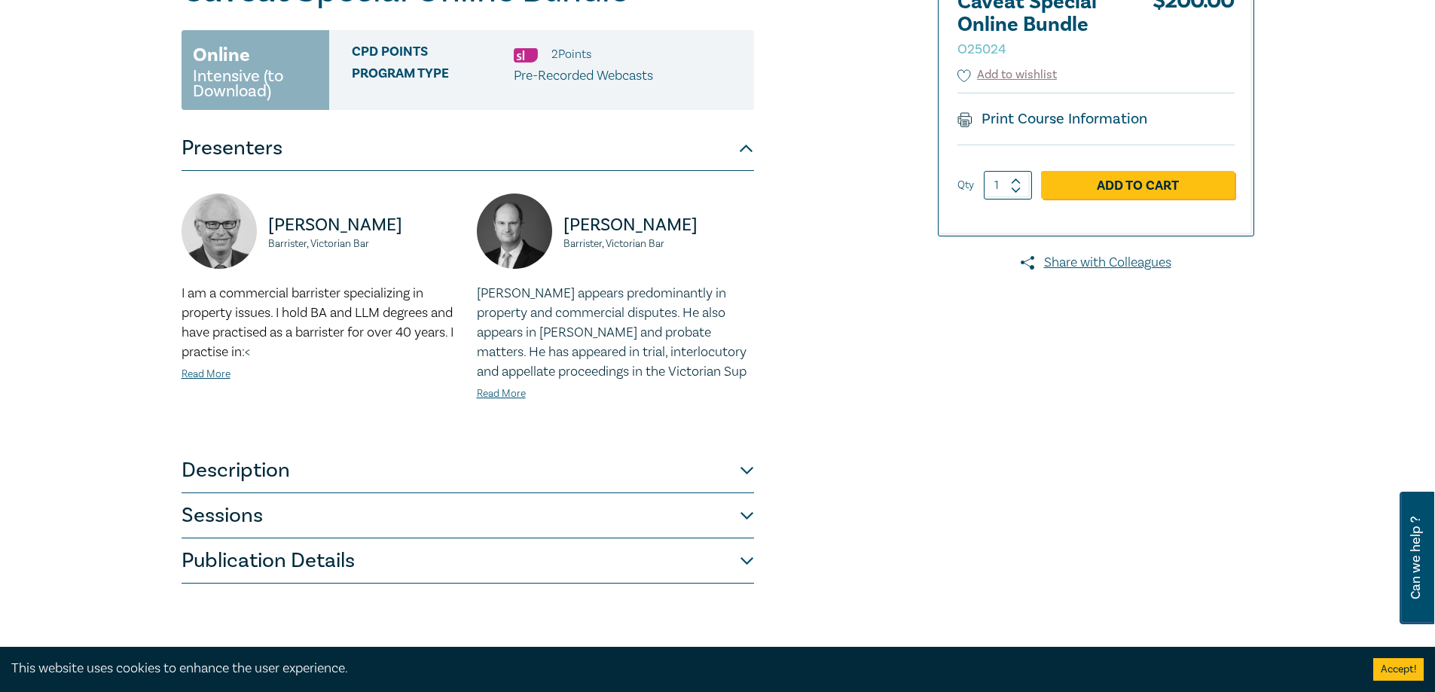
click at [747, 514] on button "Sessions" at bounding box center [468, 515] width 573 height 45
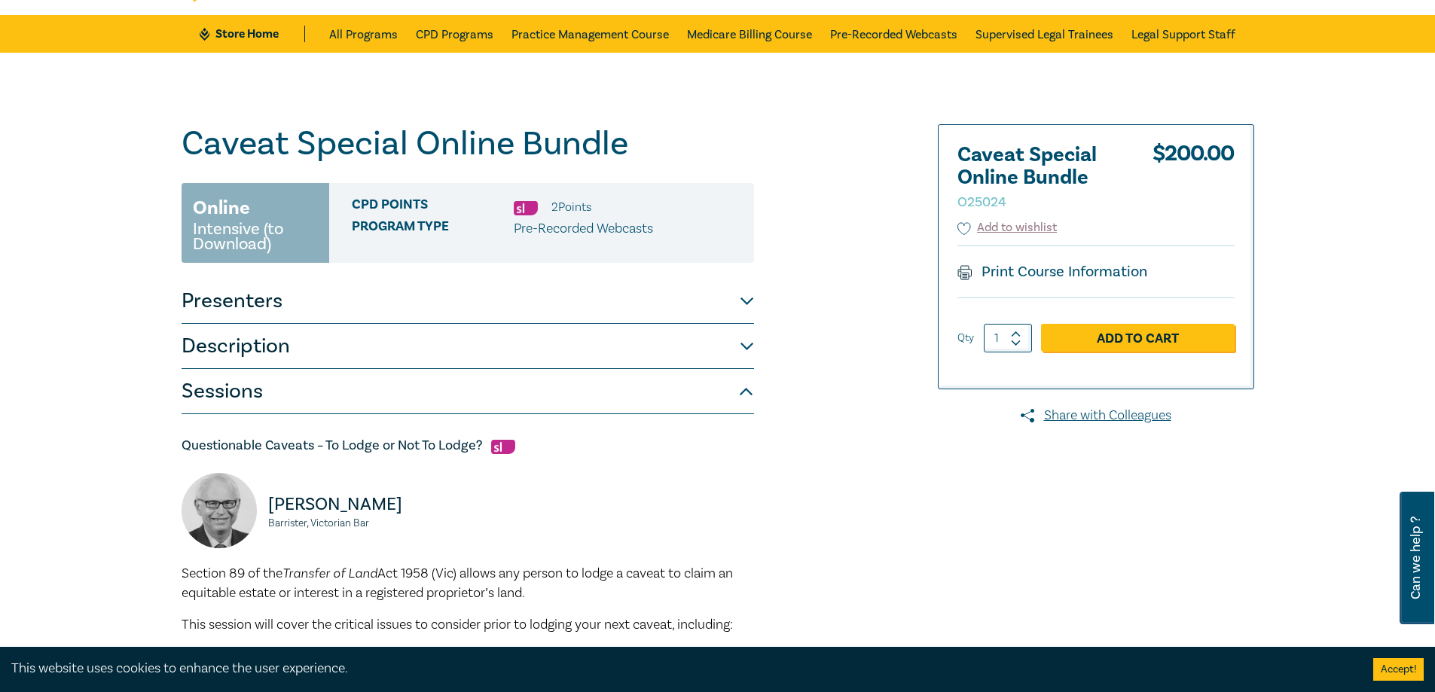
scroll to position [0, 0]
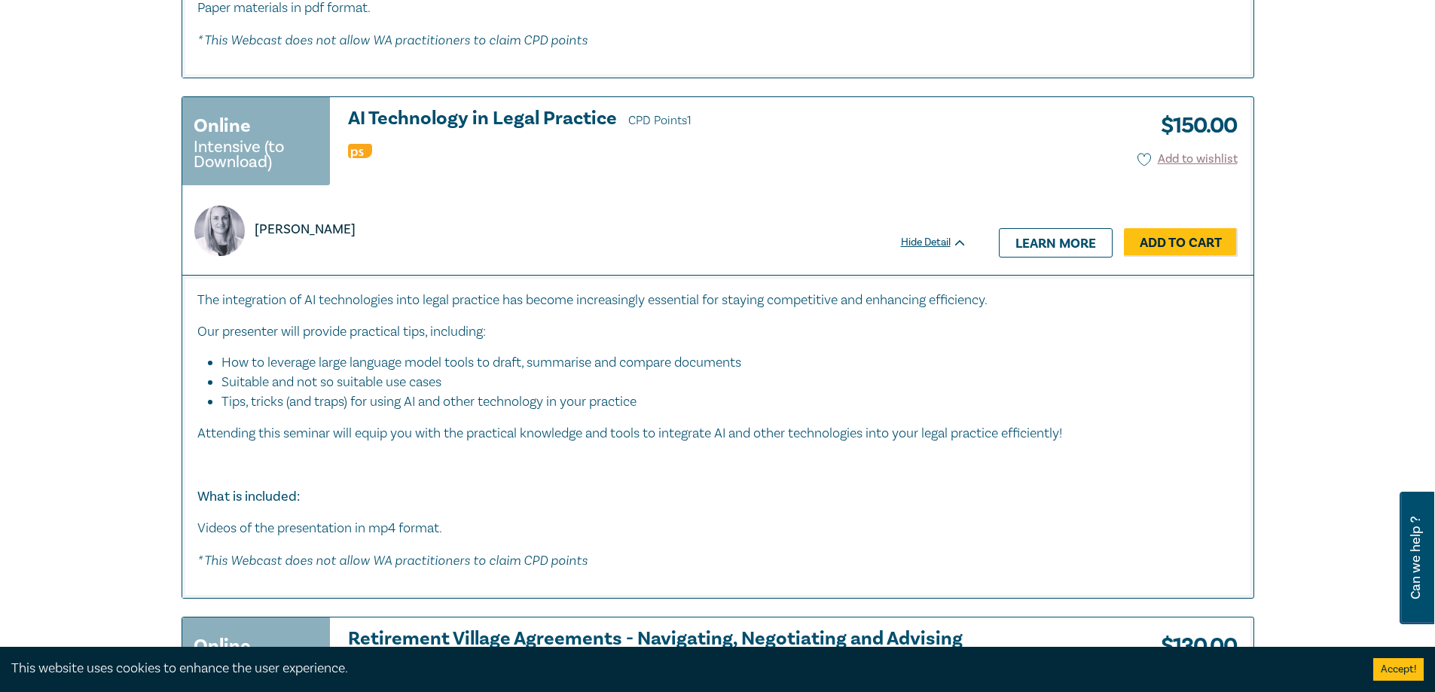
scroll to position [1281, 0]
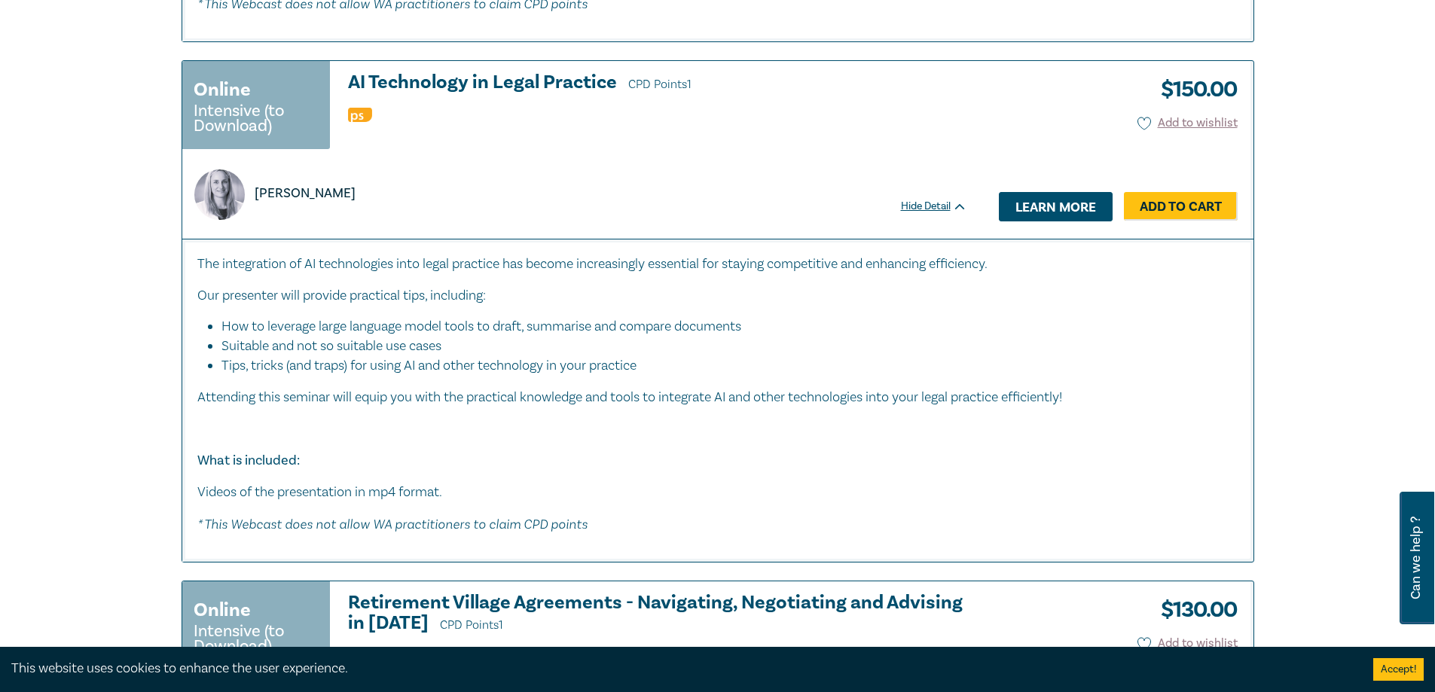
click at [1059, 206] on link "Learn more" at bounding box center [1056, 206] width 114 height 29
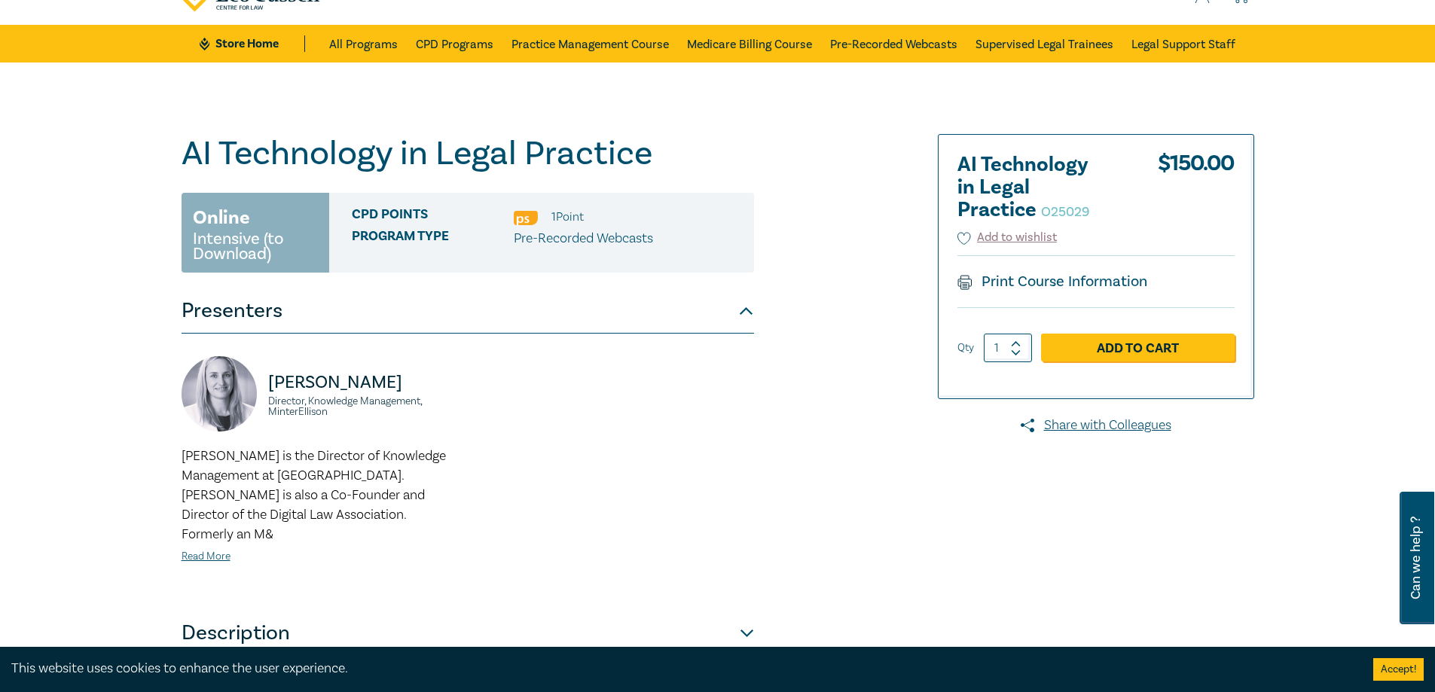
scroll to position [151, 0]
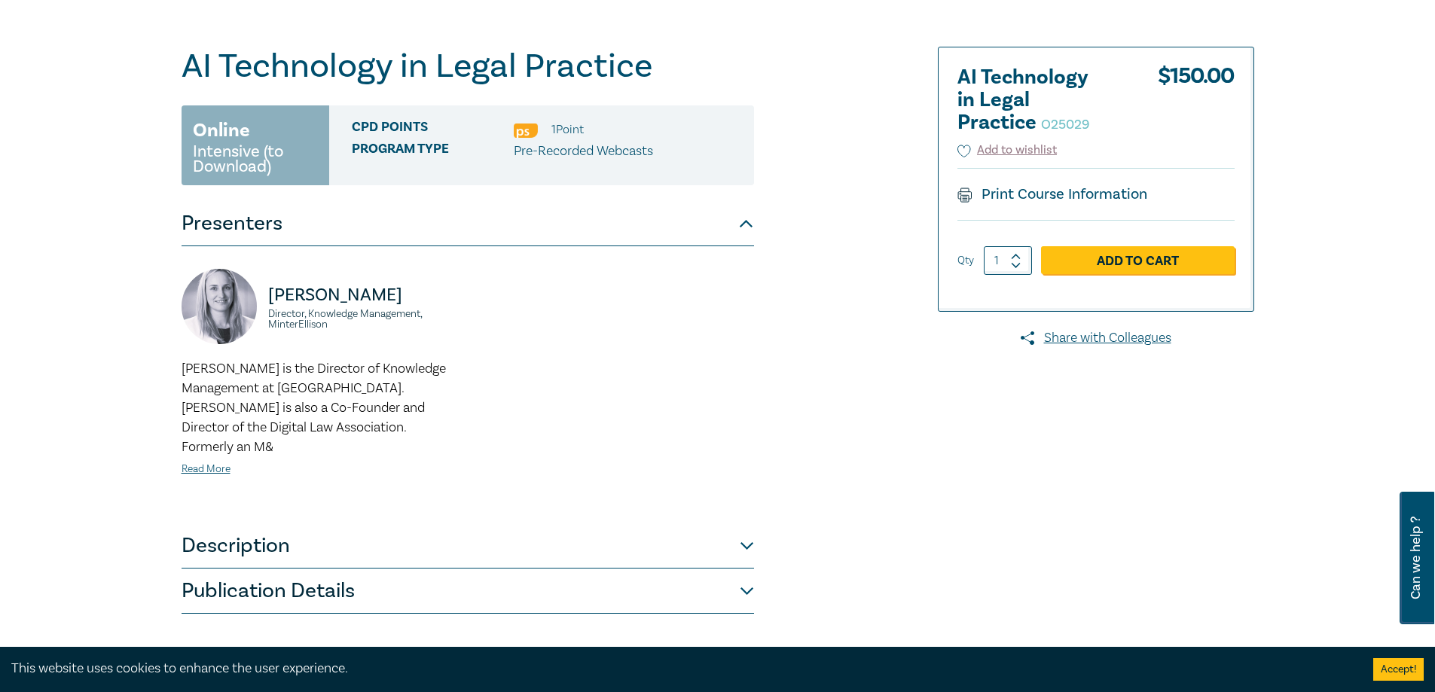
click at [744, 527] on button "Description" at bounding box center [468, 546] width 573 height 45
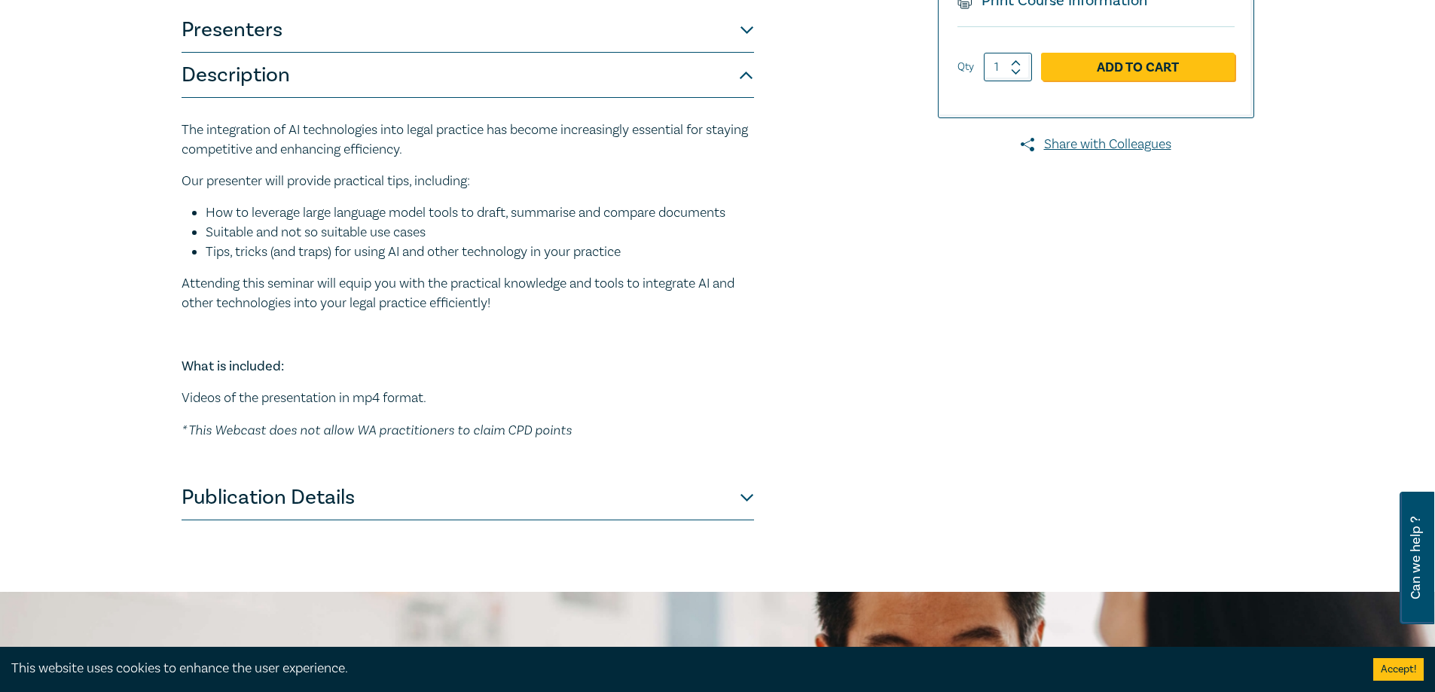
scroll to position [377, 0]
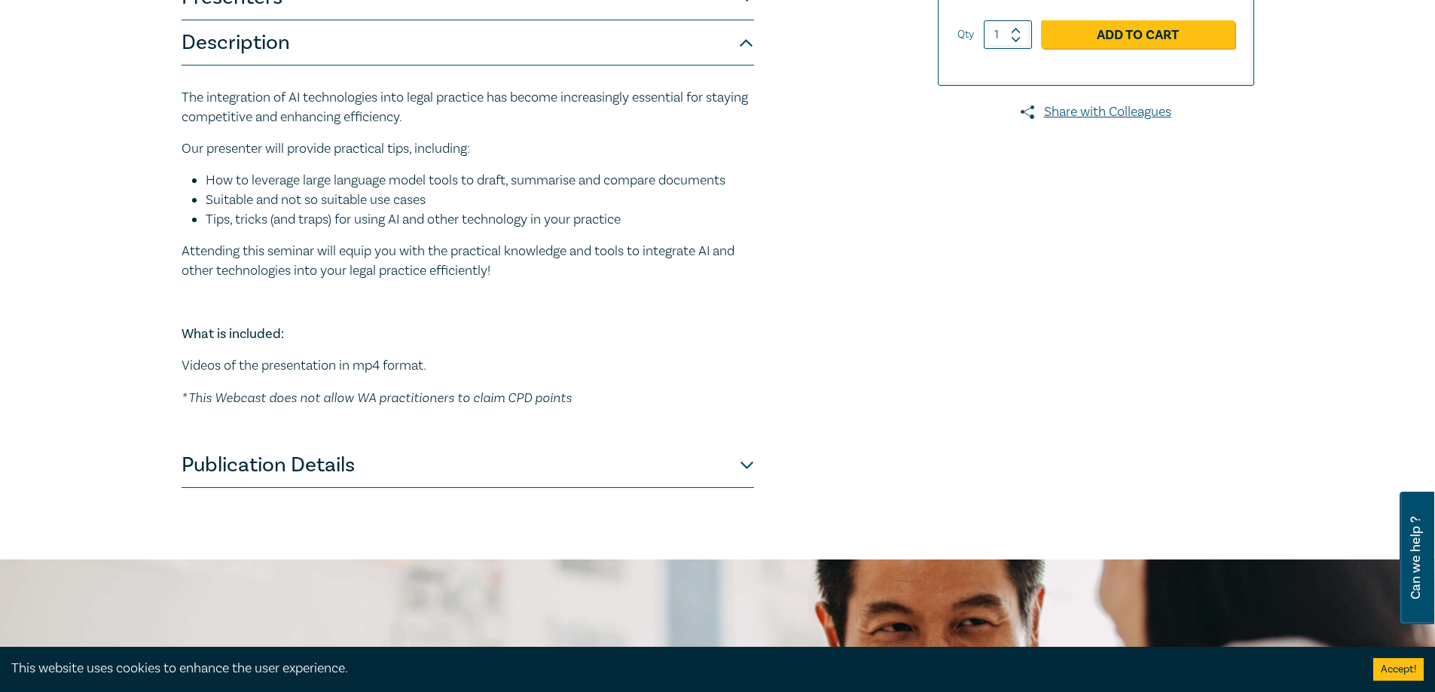
click at [744, 465] on button "Publication Details" at bounding box center [468, 465] width 573 height 45
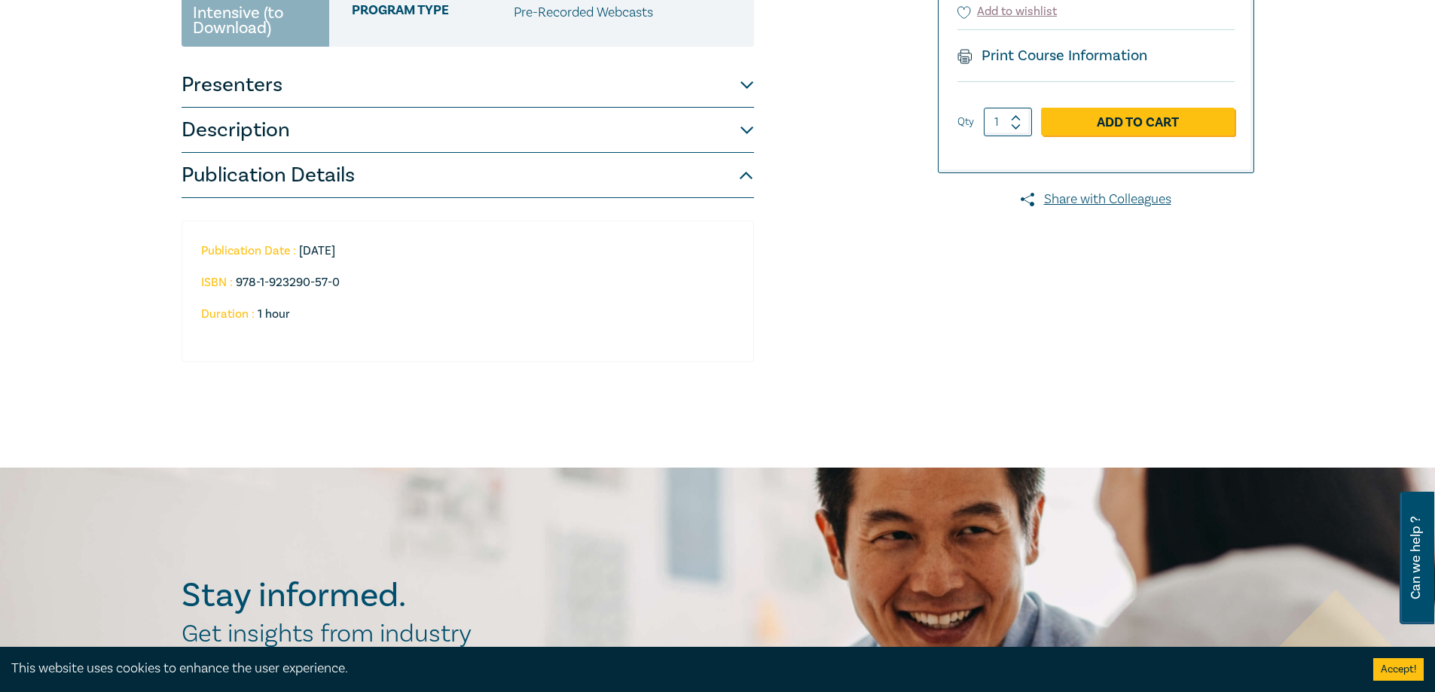
scroll to position [0, 0]
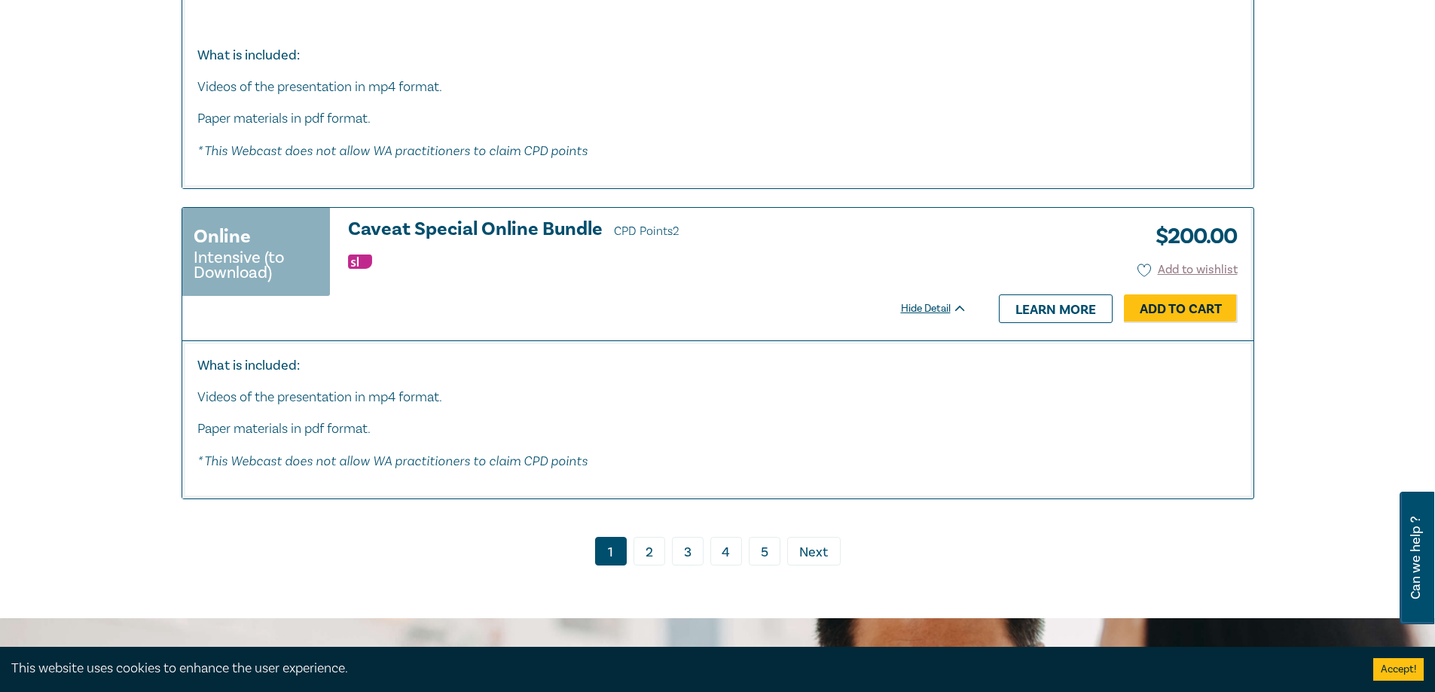
scroll to position [8082, 0]
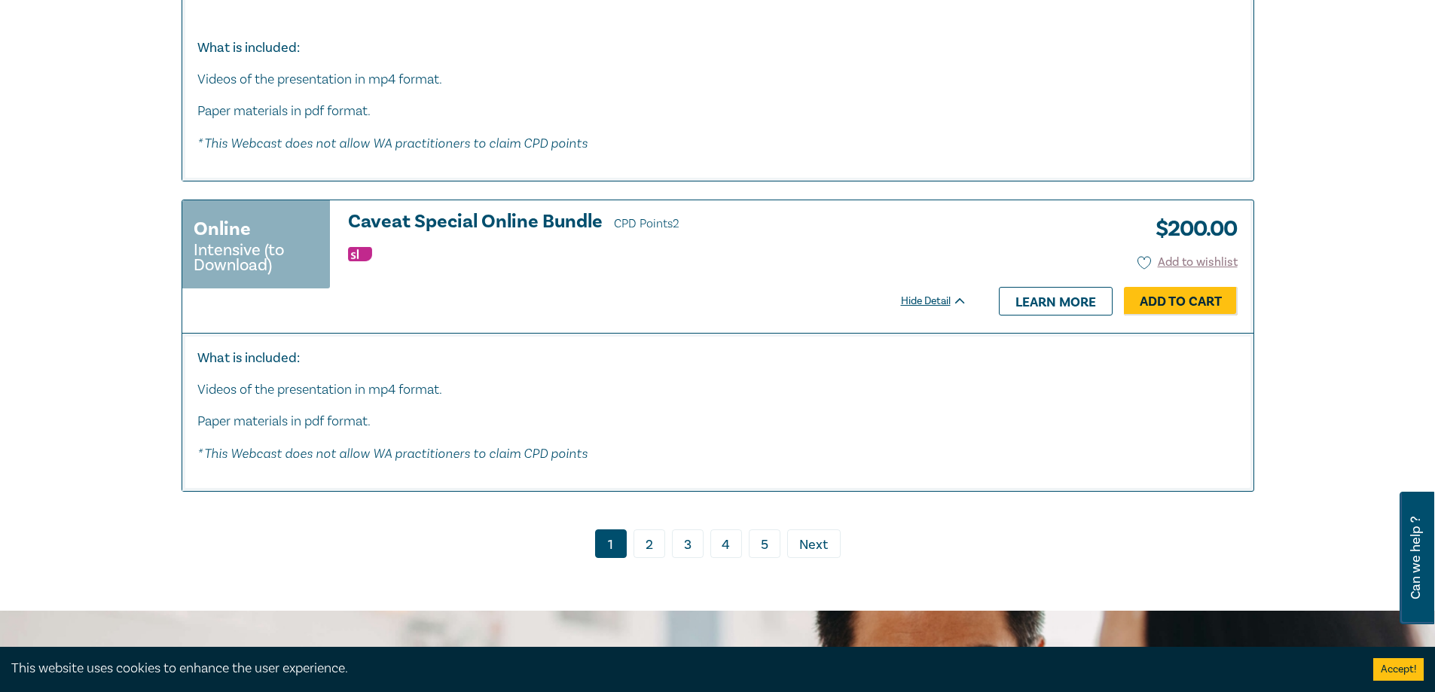
click at [648, 558] on link "2" at bounding box center [650, 544] width 32 height 29
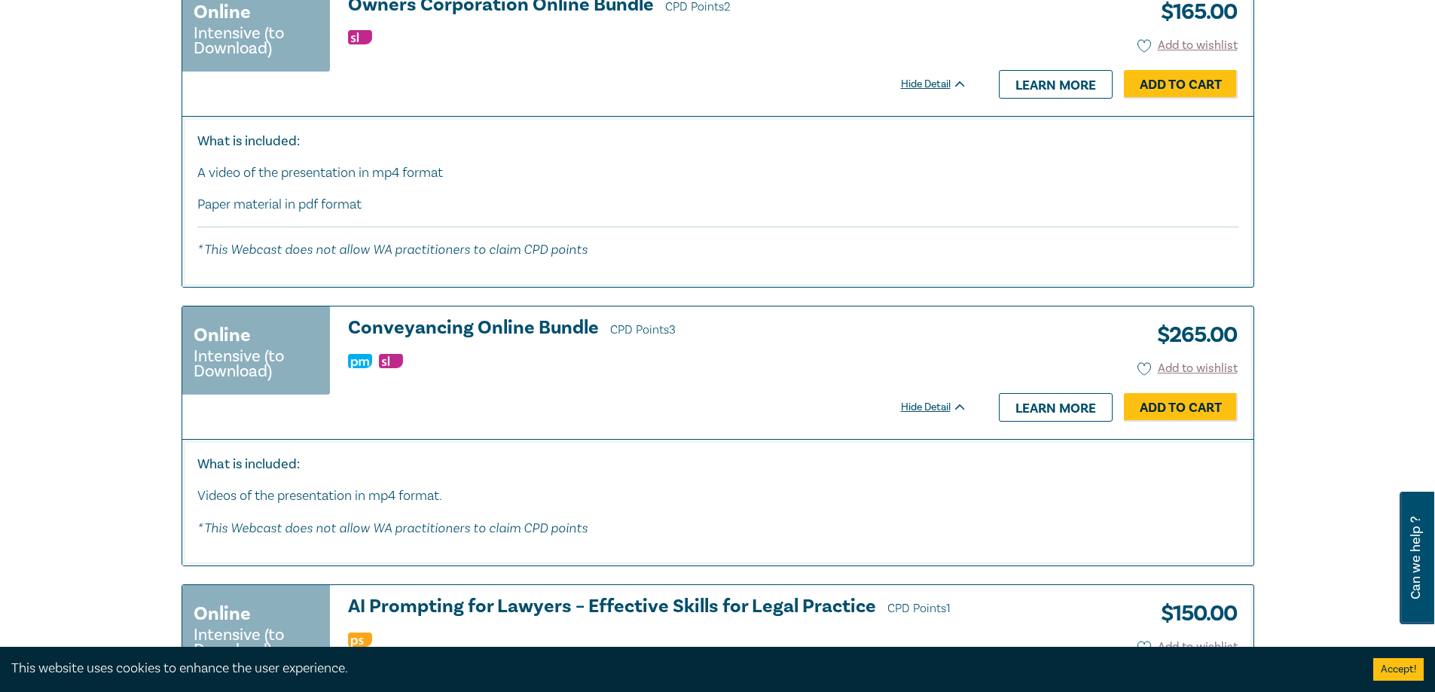
scroll to position [1733, 0]
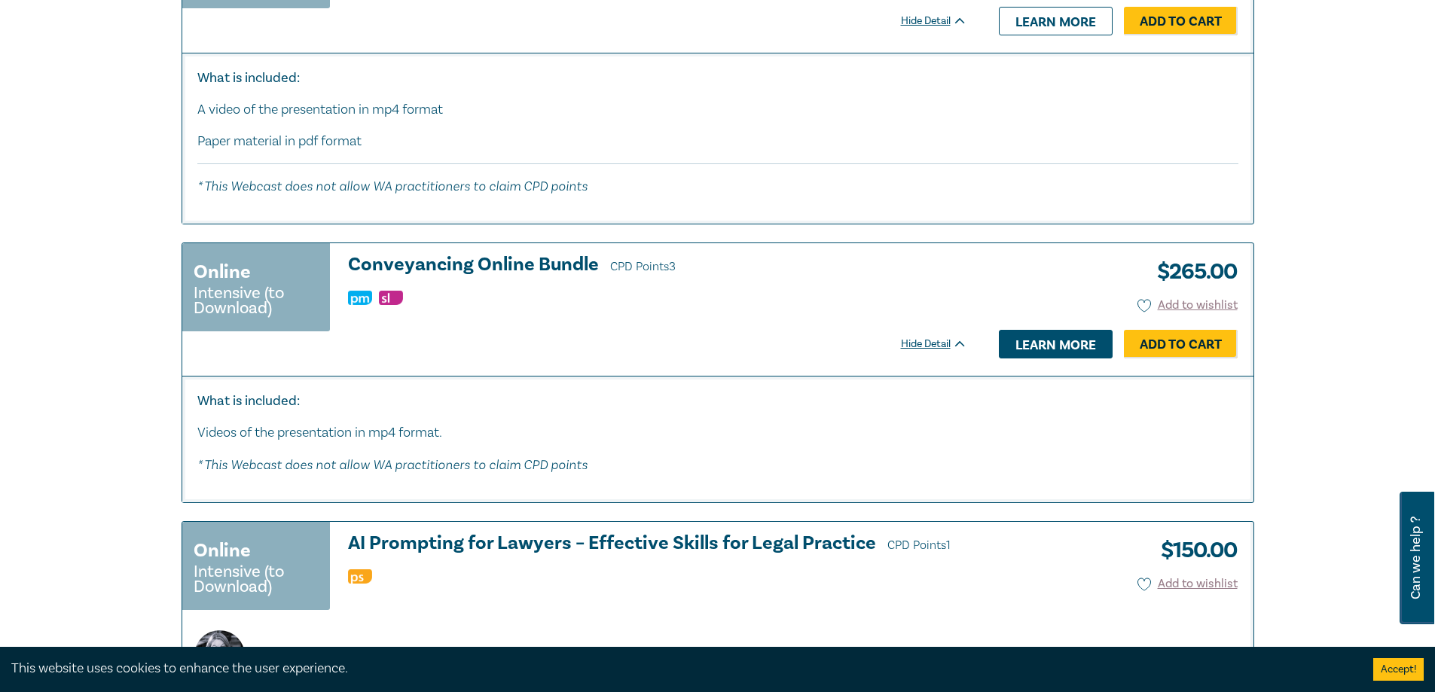
click at [1072, 336] on link "Learn more" at bounding box center [1056, 344] width 114 height 29
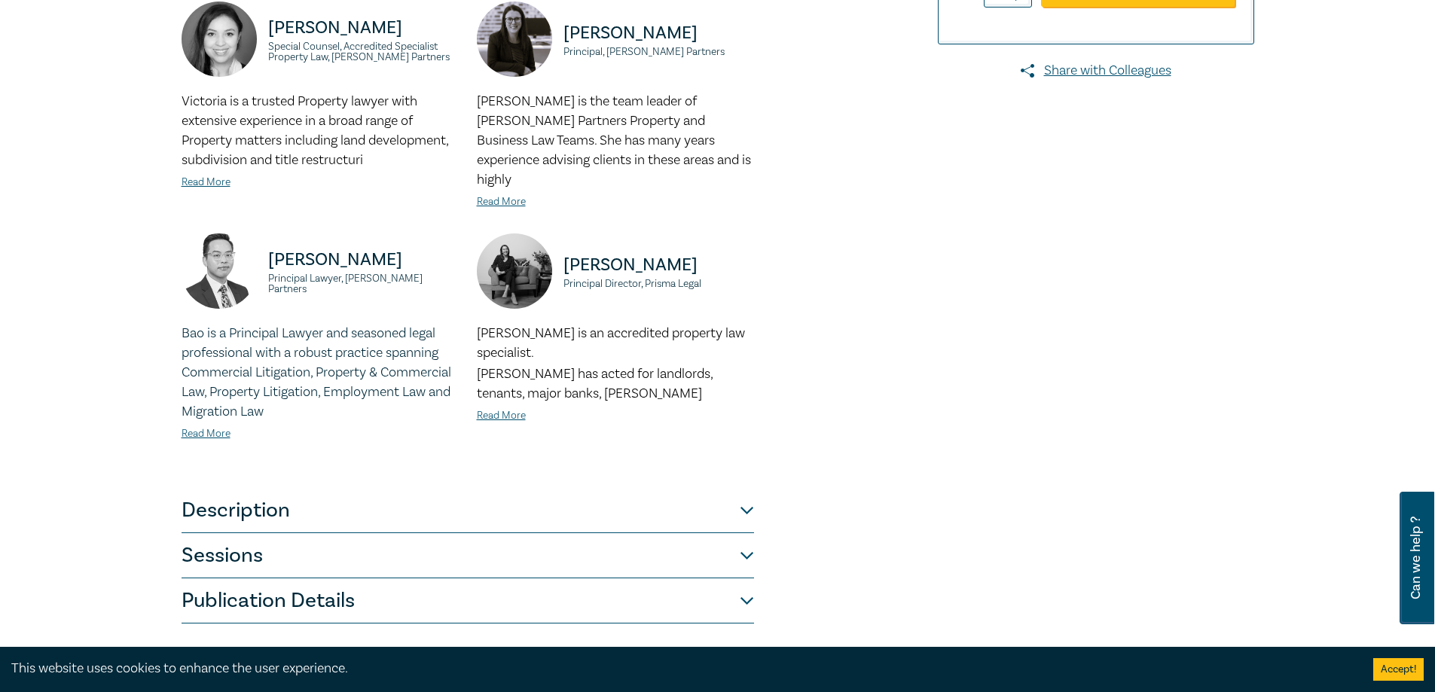
scroll to position [452, 0]
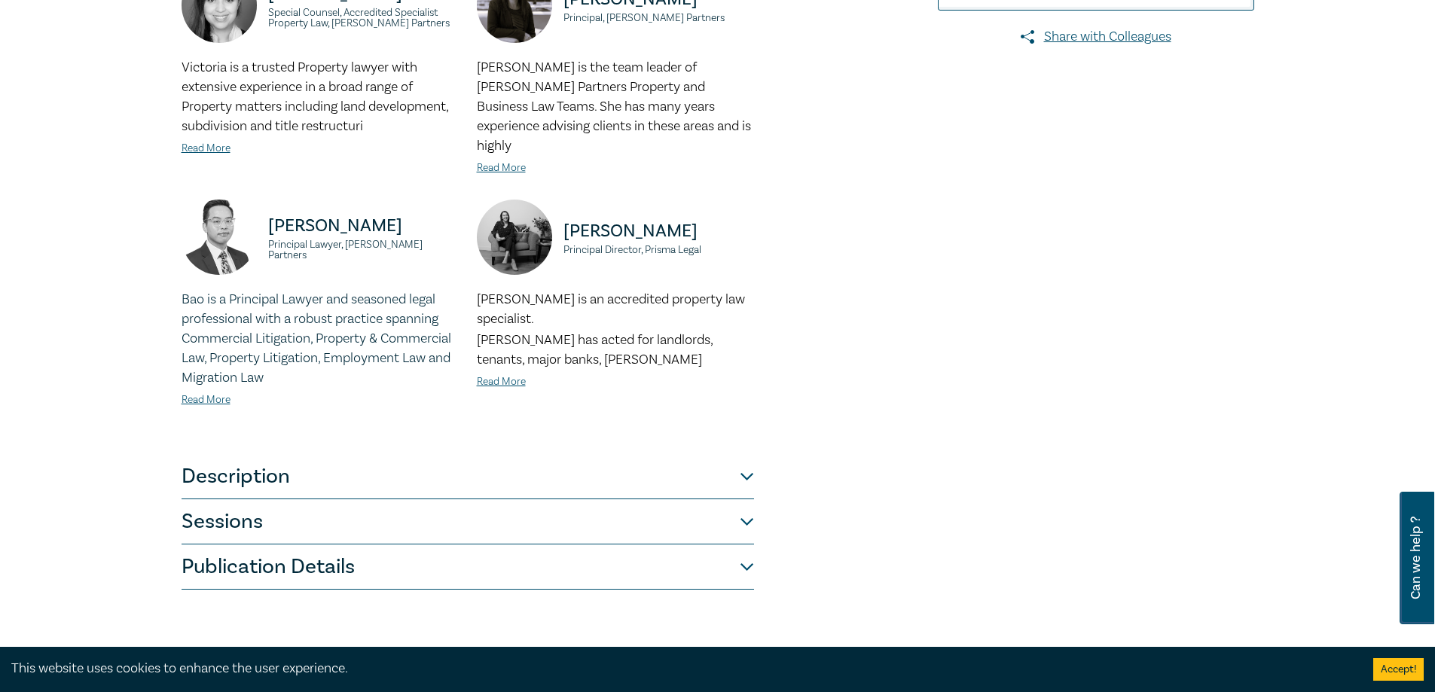
click at [743, 456] on button "Description" at bounding box center [468, 476] width 573 height 45
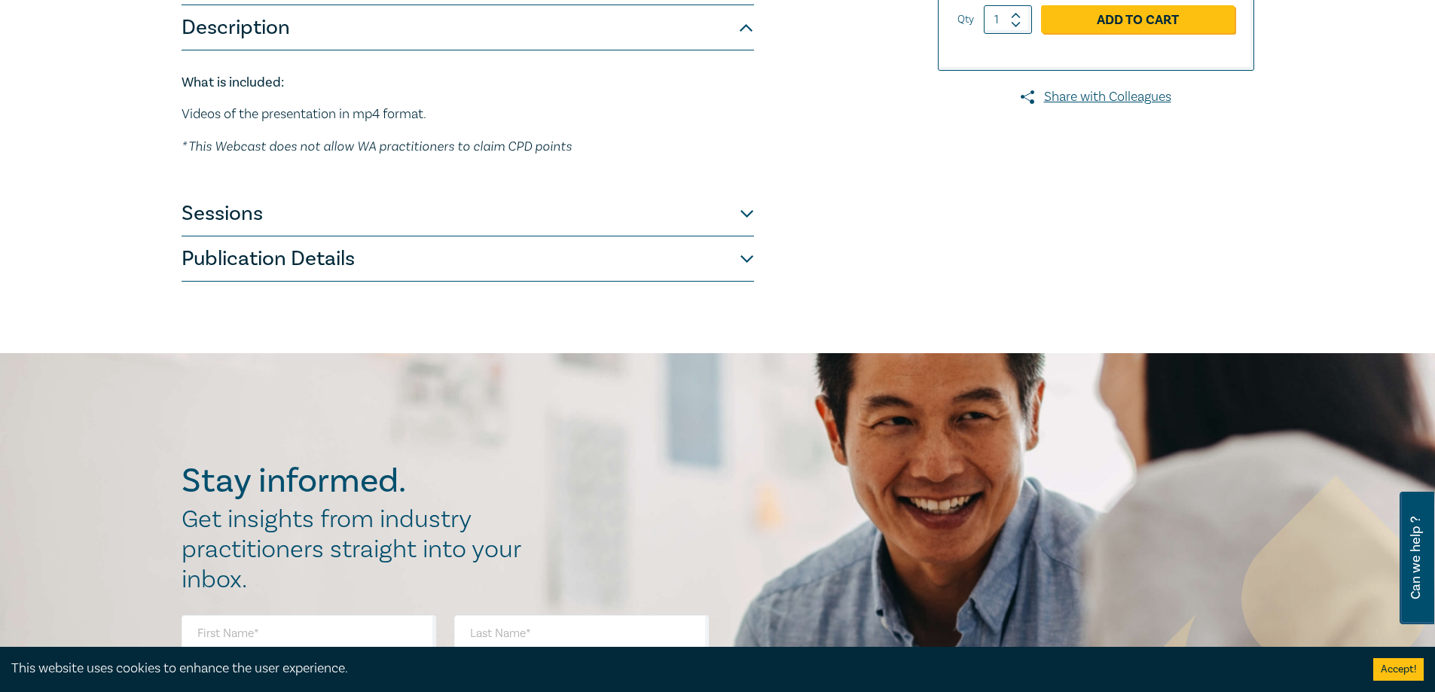
scroll to position [301, 0]
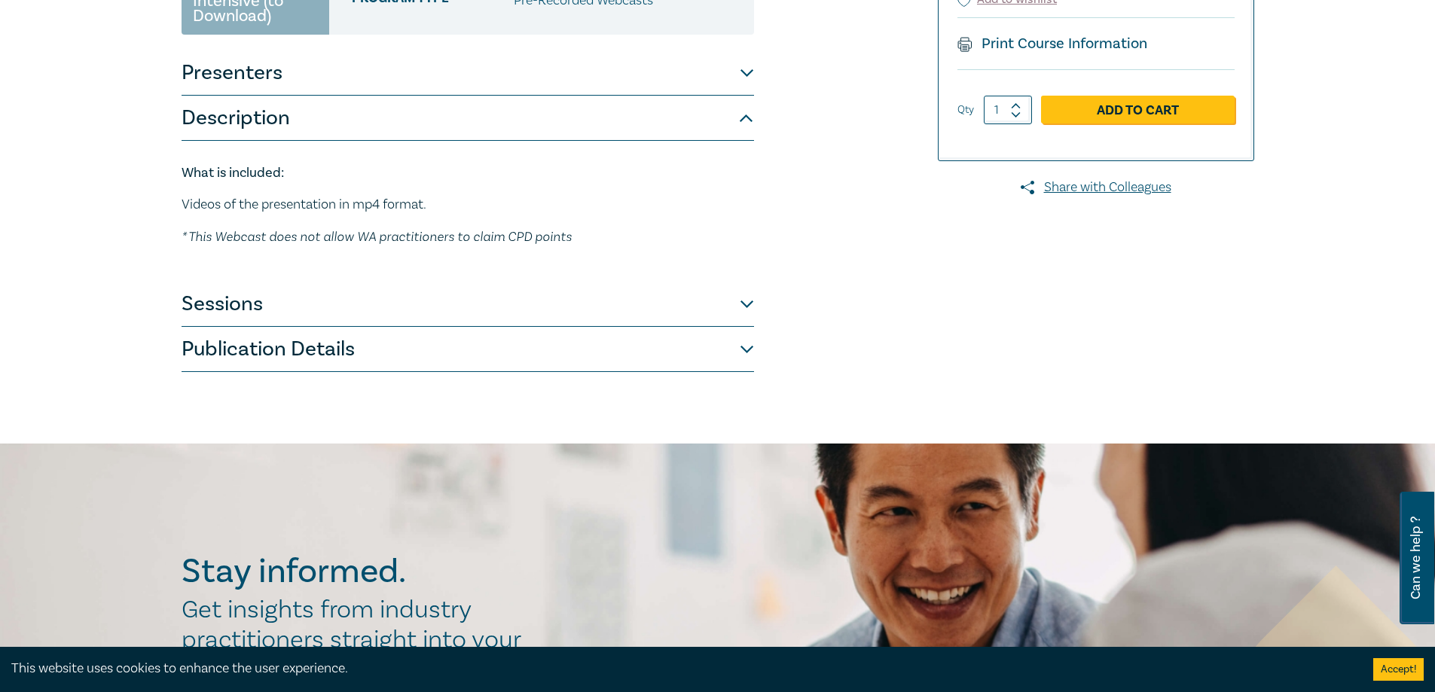
click at [747, 307] on button "Sessions" at bounding box center [468, 304] width 573 height 45
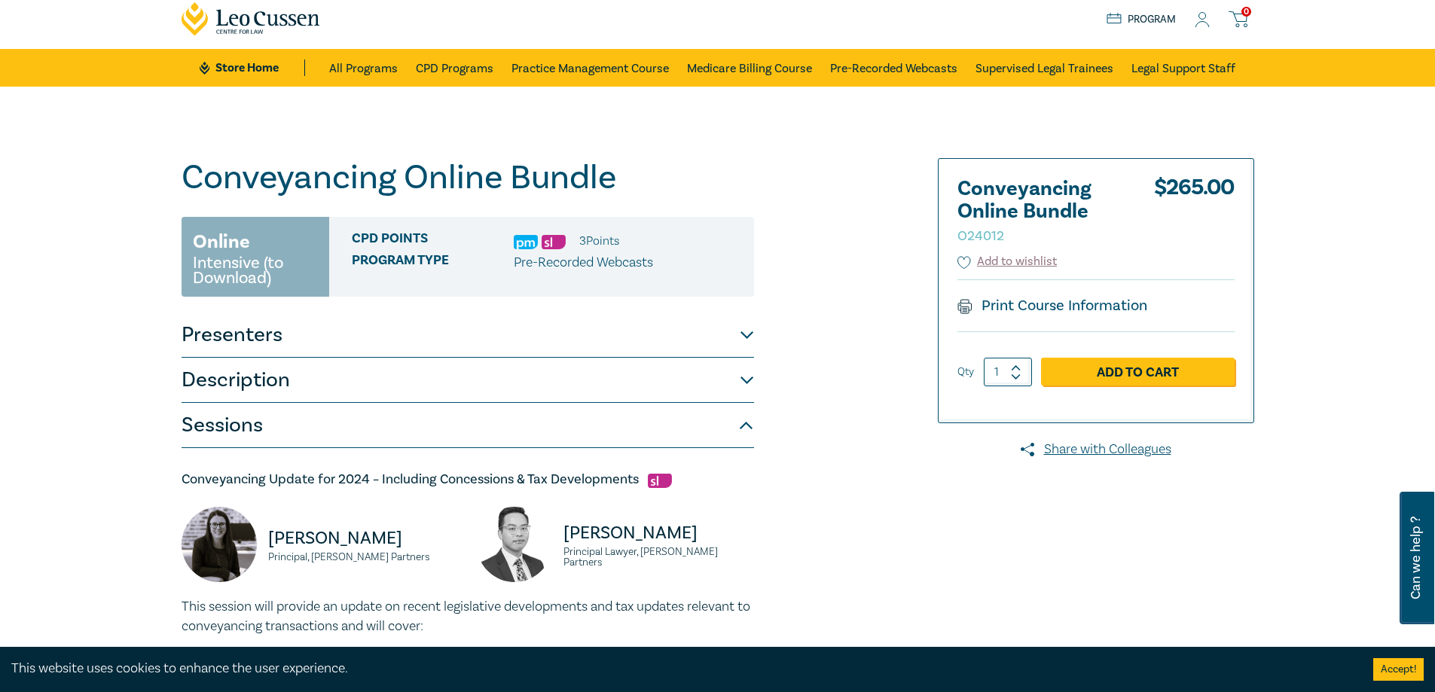
scroll to position [0, 0]
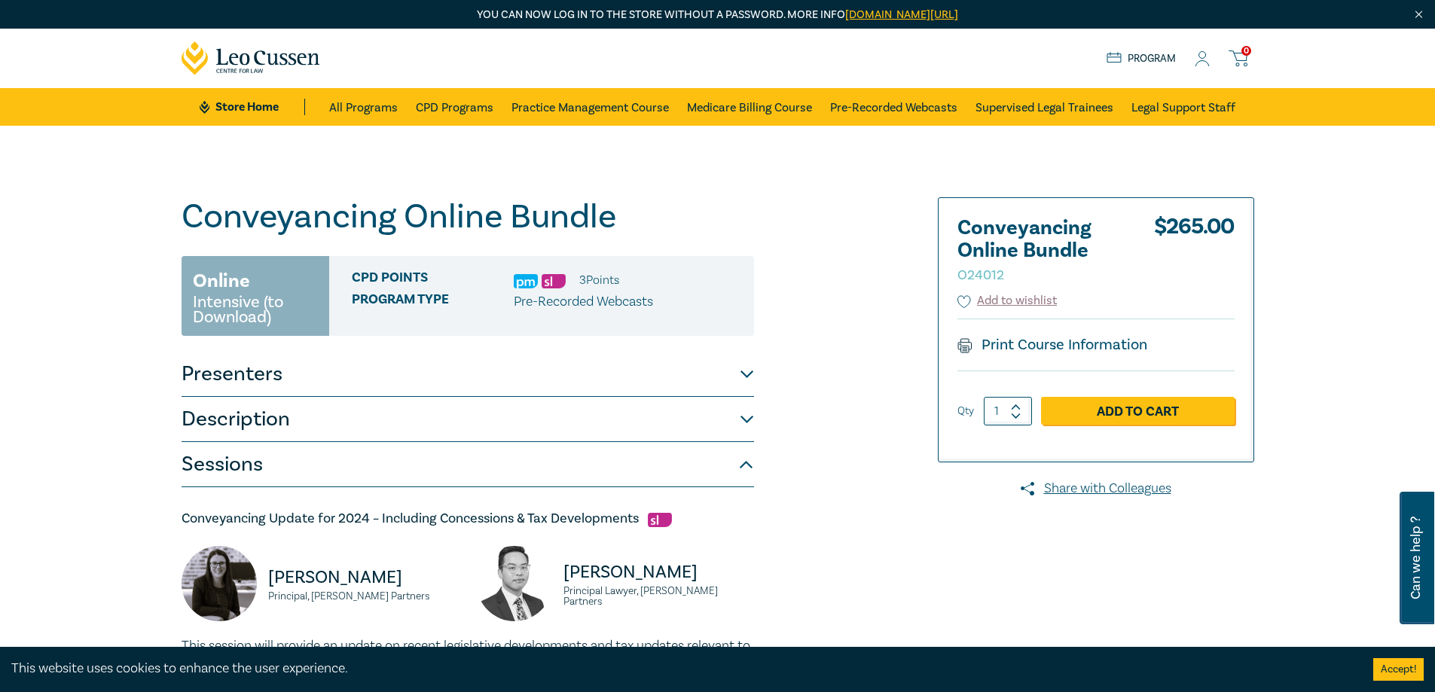
click at [749, 420] on button "Description" at bounding box center [468, 419] width 573 height 45
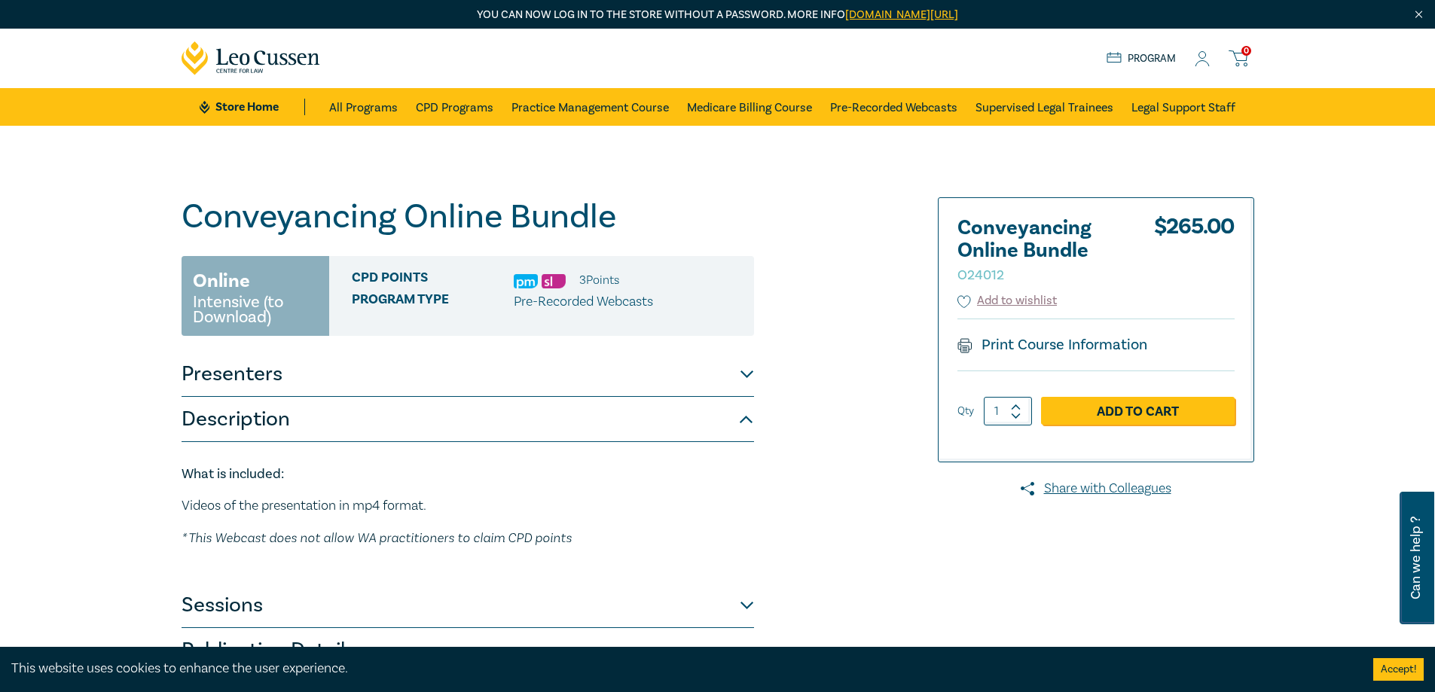
click at [747, 374] on button "Presenters" at bounding box center [468, 374] width 573 height 45
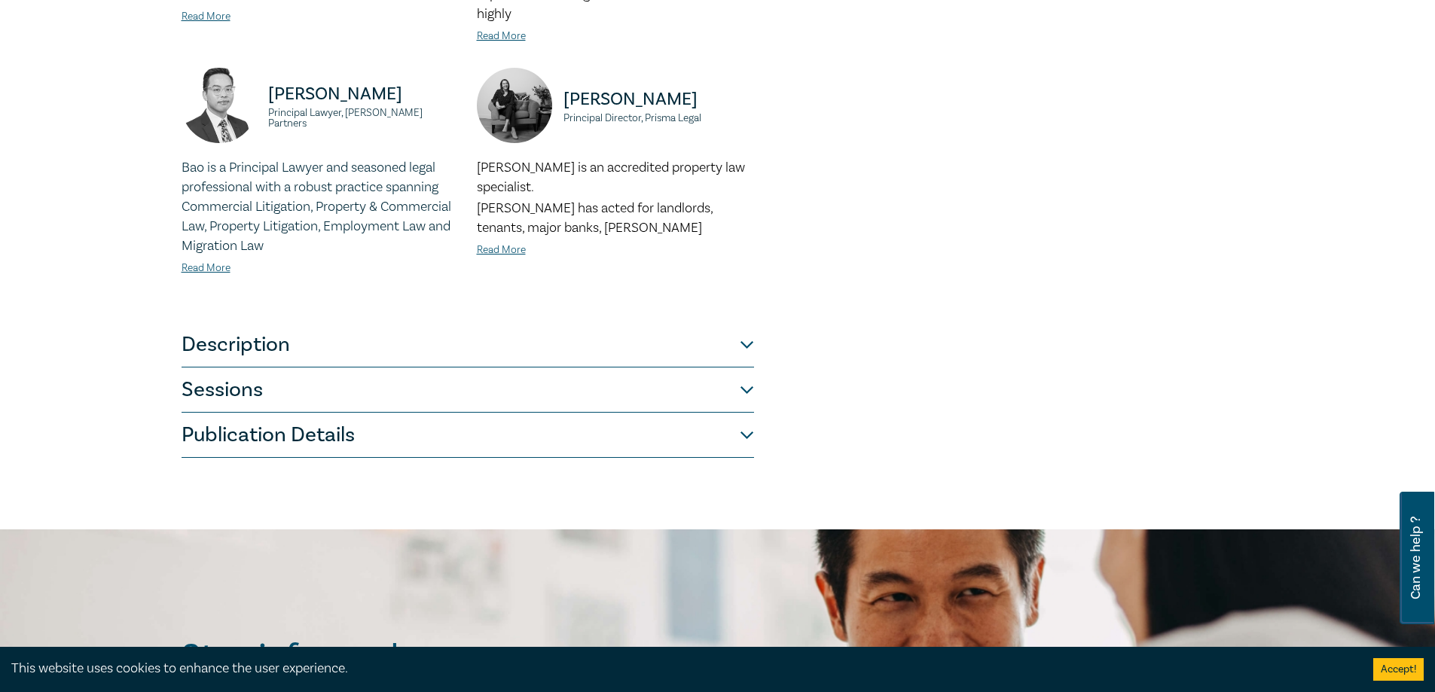
scroll to position [603, 0]
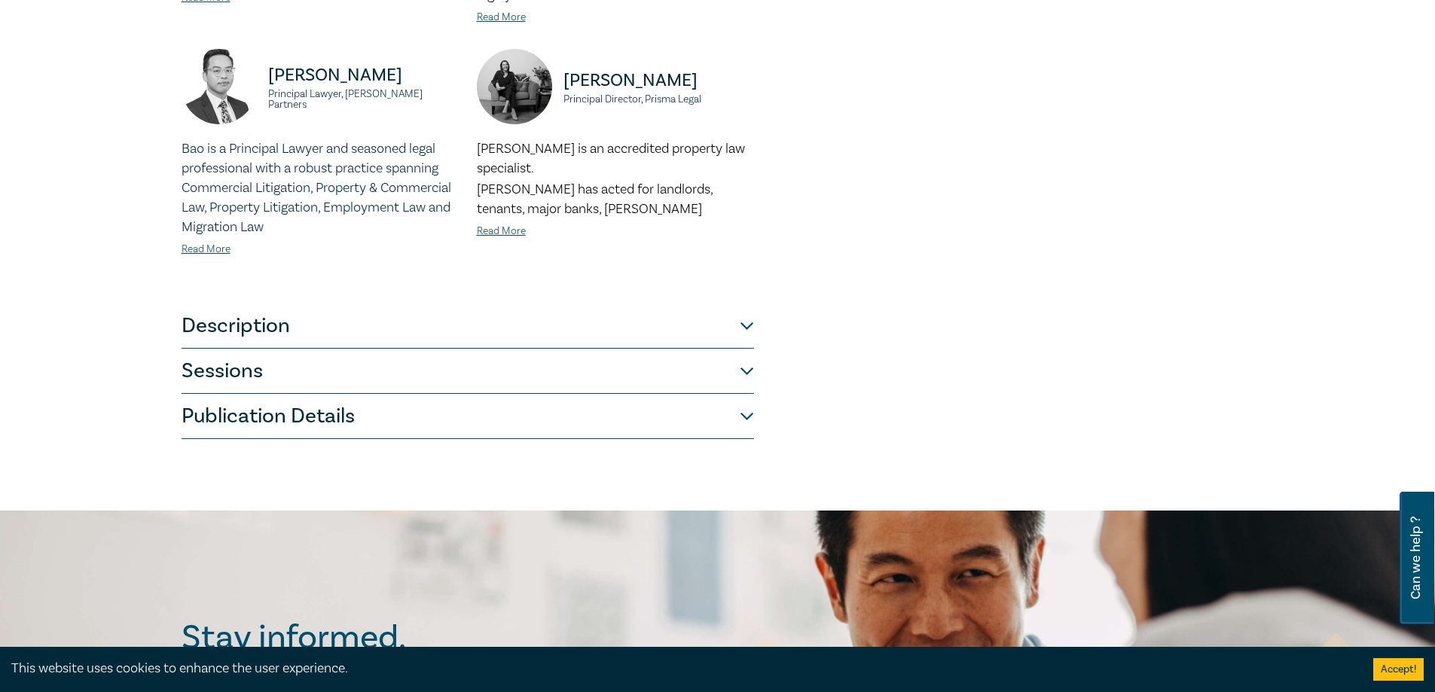
click at [747, 310] on button "Description" at bounding box center [468, 326] width 573 height 45
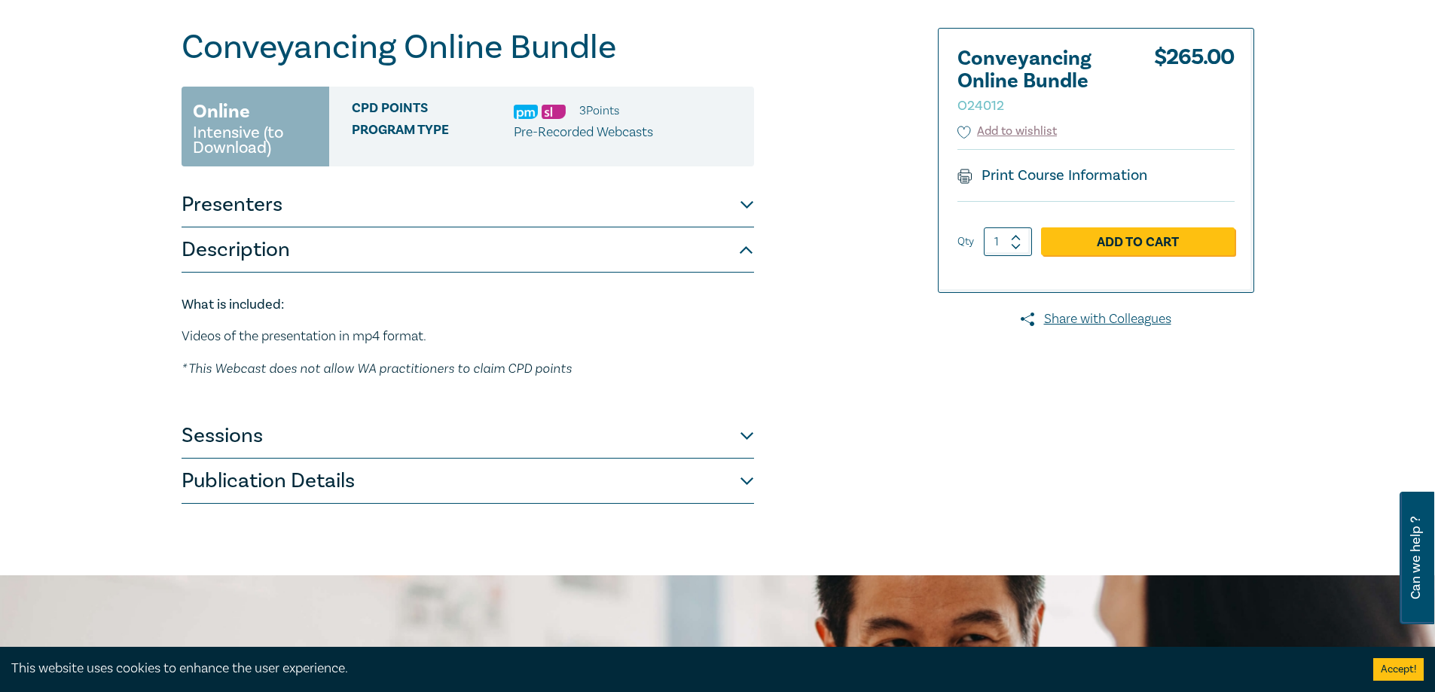
scroll to position [146, 0]
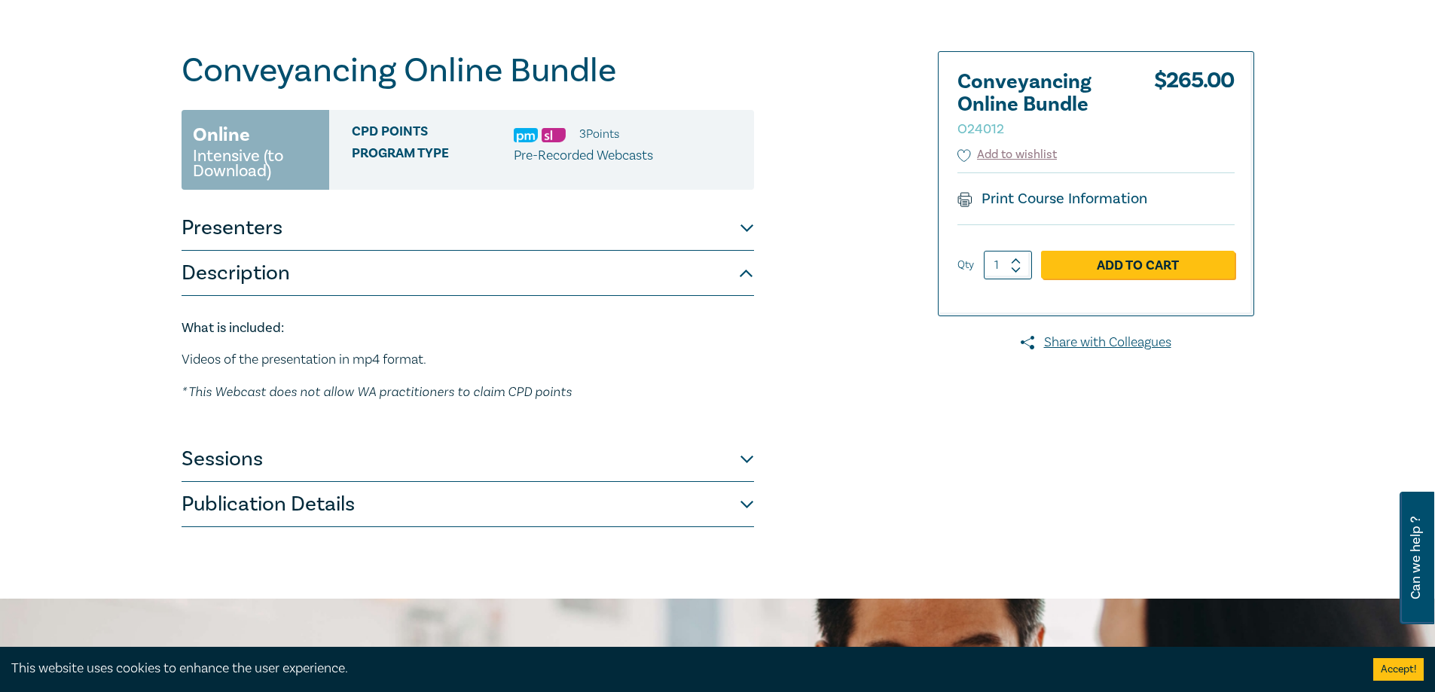
click at [747, 457] on button "Sessions" at bounding box center [468, 459] width 573 height 45
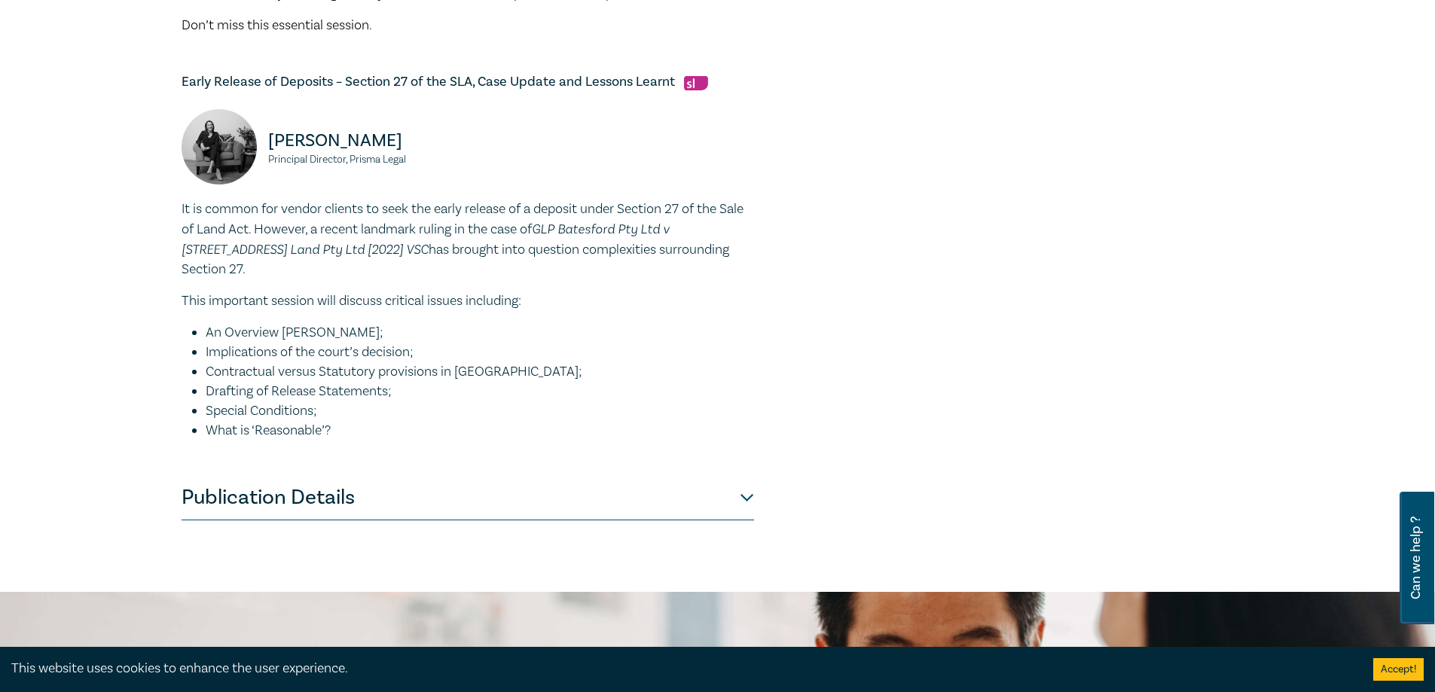
scroll to position [1276, 0]
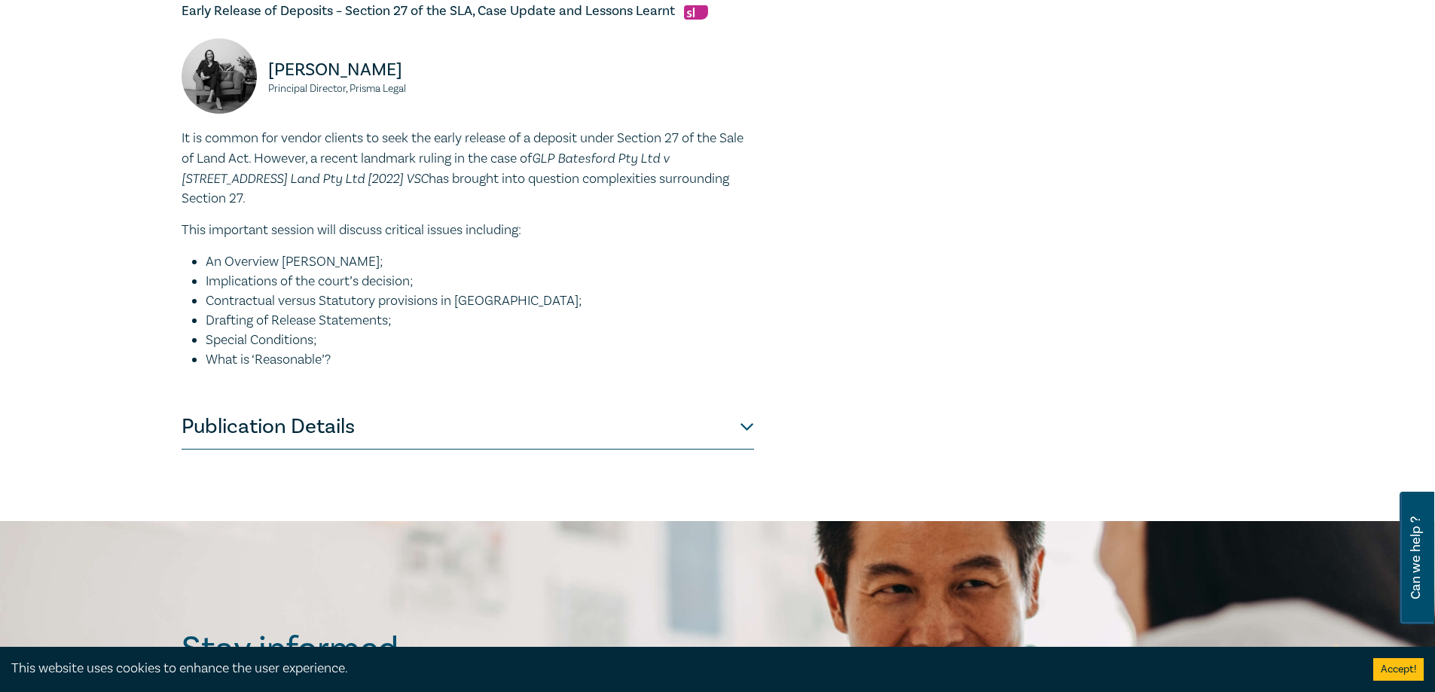
click at [744, 405] on button "Publication Details" at bounding box center [468, 427] width 573 height 45
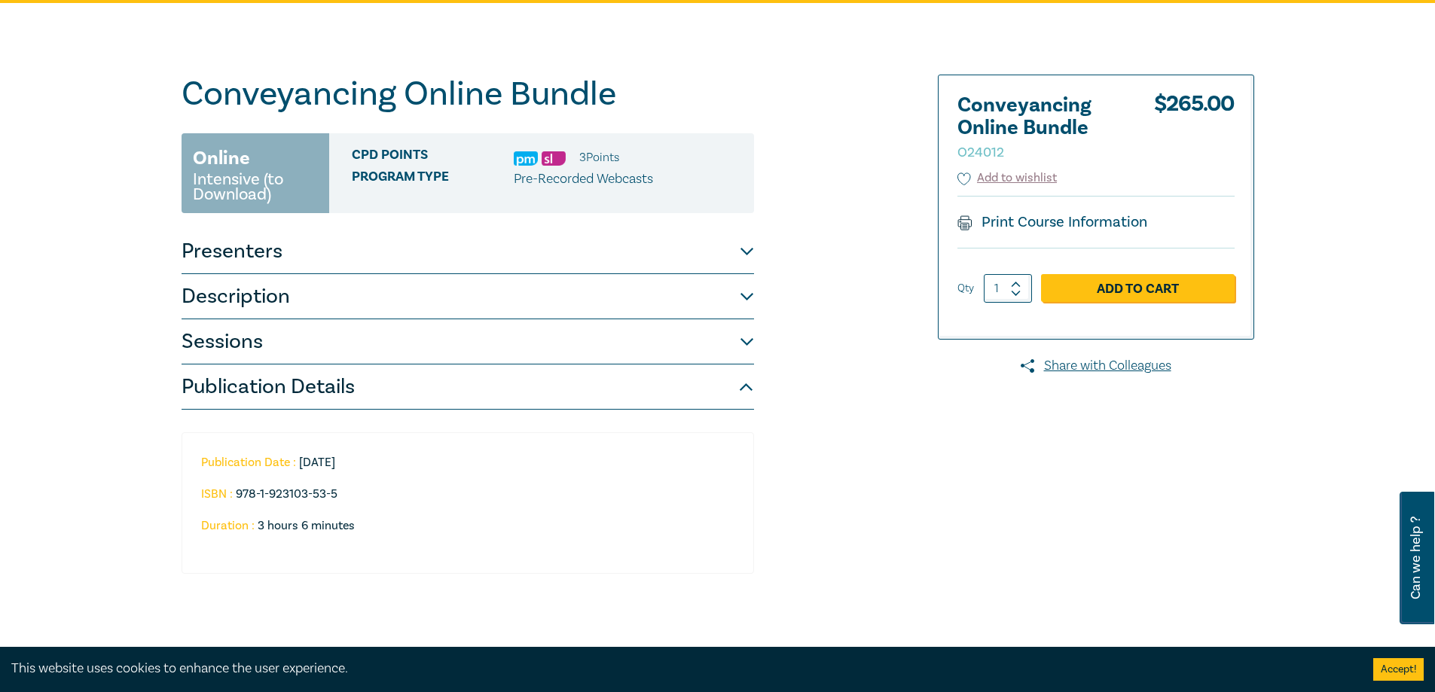
scroll to position [0, 0]
